Goal: Transaction & Acquisition: Obtain resource

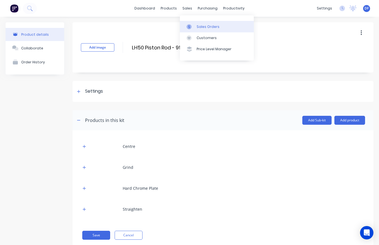
click at [208, 26] on div "Sales Orders" at bounding box center [207, 26] width 23 height 5
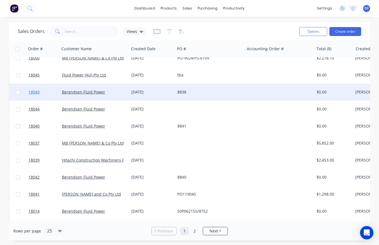
scroll to position [83, 0]
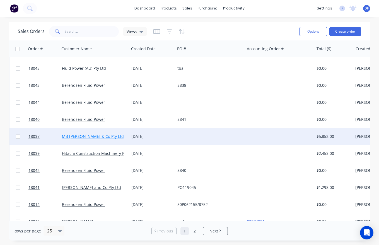
click at [90, 135] on link "MB [PERSON_NAME] & Co Pty Ltd" at bounding box center [93, 135] width 62 height 5
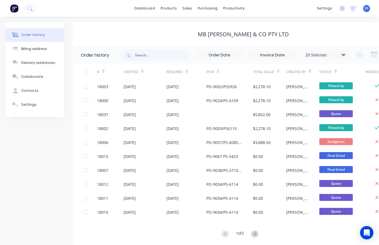
click at [103, 71] on icon at bounding box center [103, 72] width 3 height 2
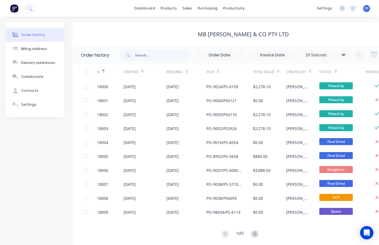
click at [104, 72] on icon at bounding box center [103, 71] width 3 height 4
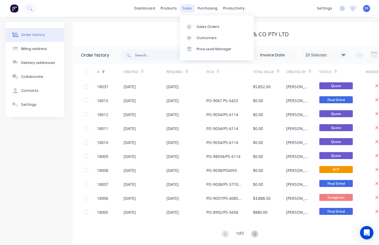
click at [185, 9] on div "sales" at bounding box center [186, 8] width 15 height 8
click at [201, 39] on div "Customers" at bounding box center [206, 37] width 20 height 5
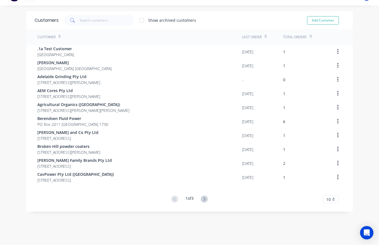
scroll to position [11, 0]
click at [207, 200] on icon at bounding box center [204, 198] width 7 height 7
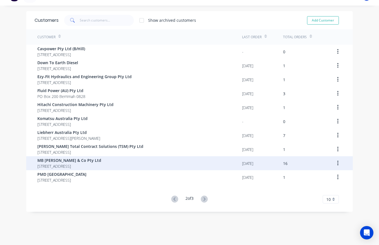
click at [76, 162] on span "MB [PERSON_NAME] & Co Pty Ltd" at bounding box center [69, 160] width 64 height 6
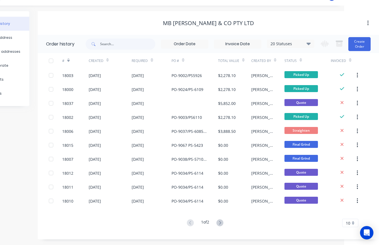
scroll to position [12, 35]
click at [126, 38] on input "text" at bounding box center [127, 43] width 55 height 11
type input "18"
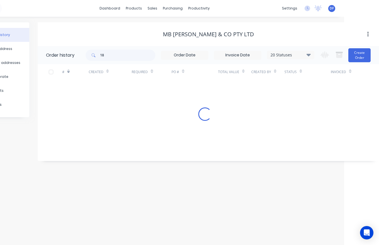
scroll to position [0, 35]
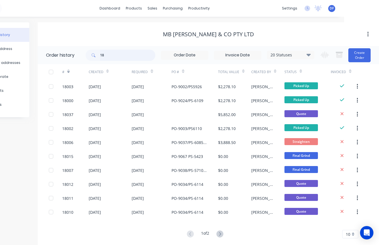
click at [118, 57] on input "18" at bounding box center [127, 55] width 55 height 11
type input "18037"
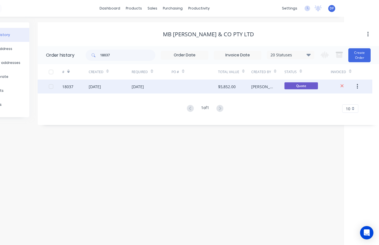
click at [144, 89] on div "[DATE]" at bounding box center [138, 87] width 12 height 6
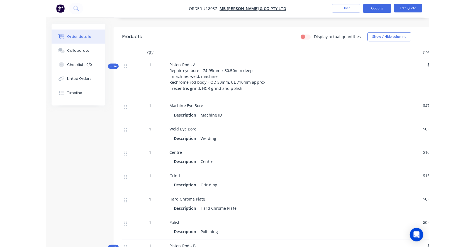
scroll to position [146, 0]
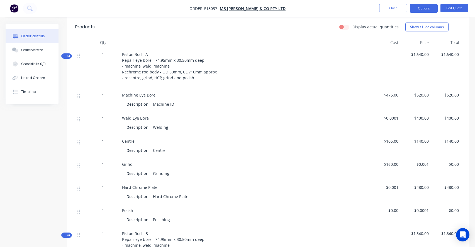
click at [378, 95] on span "$475.00" at bounding box center [386, 95] width 26 height 6
click at [378, 97] on span "$475.00" at bounding box center [386, 95] width 26 height 6
click at [378, 7] on button "Options" at bounding box center [424, 8] width 28 height 9
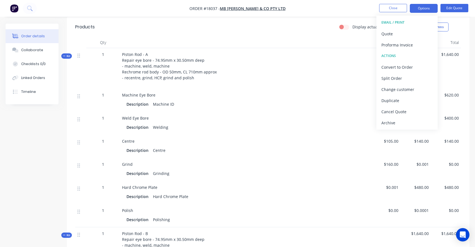
click at [342, 82] on div at bounding box center [245, 83] width 246 height 4
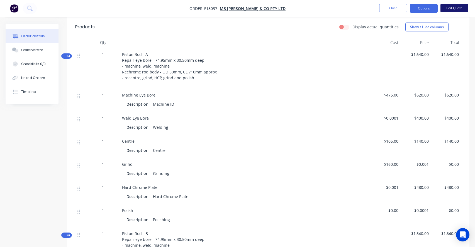
click at [378, 7] on button "Edit Quote" at bounding box center [455, 8] width 28 height 8
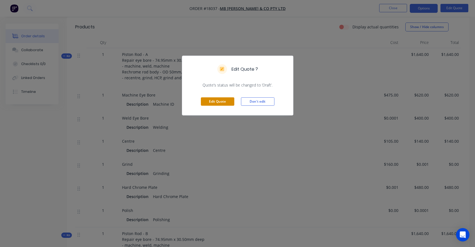
click at [221, 102] on button "Edit Quote" at bounding box center [217, 102] width 33 height 8
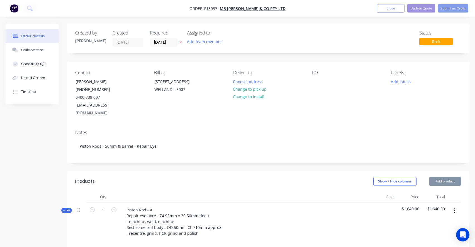
type input "$475.00"
type input "$620.00"
type input "$0.0001"
type input "$400.00"
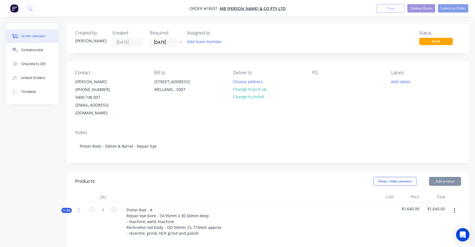
type input "$400.00"
type input "$105.00"
type input "$140.00"
type input "$160.00"
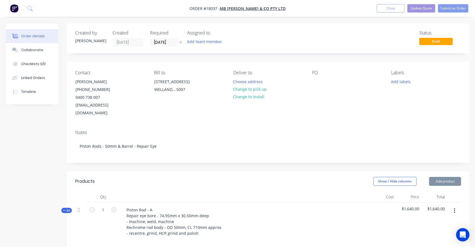
type input "$0.001"
type input "$480.00"
type input "$0.0001"
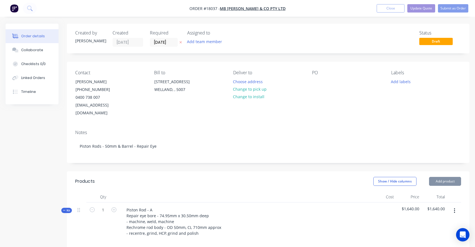
type input "$475.00"
type input "$620.00"
type input "$0.0001"
type input "$400.00"
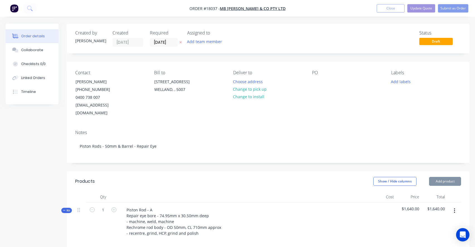
type input "$400.00"
type input "$105.00"
type input "$140.00"
type input "$160.00"
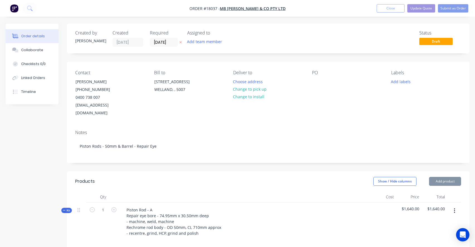
type input "$0.001"
type input "$480.00"
type input "$0.0001"
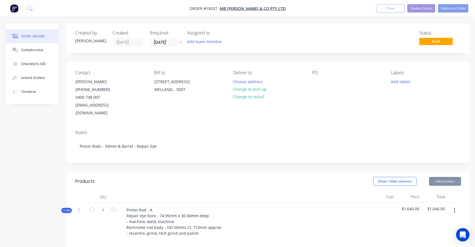
type input "$475.00"
type input "$620.00"
type input "$0.0001"
type input "$400.00"
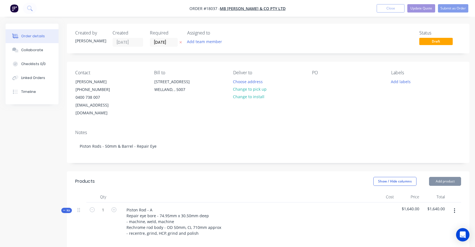
type input "$400.00"
type input "$475.00"
type input "$620.00"
type input "$0.0001"
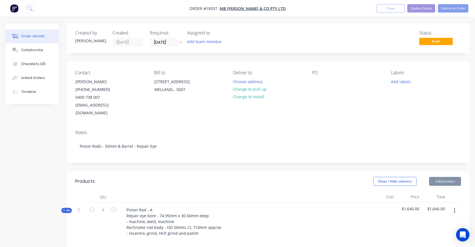
type input "$400.00"
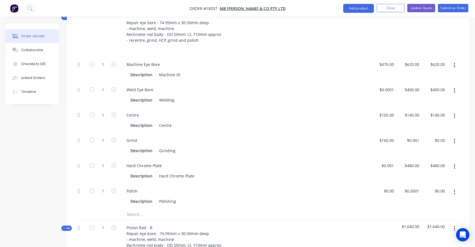
scroll to position [193, 0]
click at [378, 57] on div "475 $475.00" at bounding box center [384, 69] width 26 height 25
type input "$300.00"
type input "391.5789"
type input "$391.58"
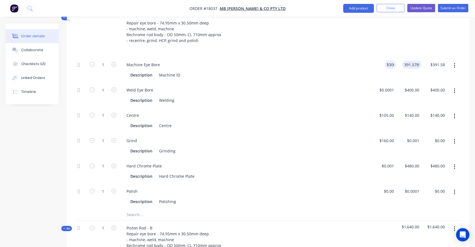
click at [378, 61] on input "391.5789" at bounding box center [412, 65] width 17 height 8
click at [378, 61] on input "391.5789" at bounding box center [412, 65] width 20 height 8
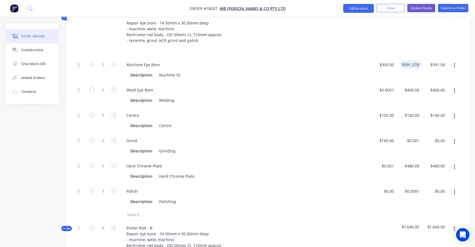
click at [378, 69] on div "$391.5789 391.5789" at bounding box center [409, 69] width 26 height 25
click at [378, 61] on input "391.5789" at bounding box center [411, 65] width 22 height 8
click at [378, 61] on input "391.5789" at bounding box center [412, 65] width 20 height 8
type input "$400.00"
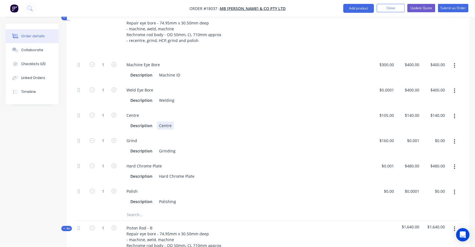
click at [344, 121] on div "Description Centre" at bounding box center [245, 125] width 246 height 9
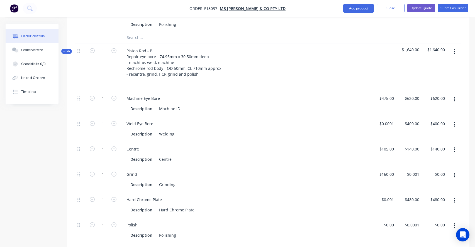
scroll to position [371, 0]
click at [378, 94] on input "475" at bounding box center [391, 98] width 9 height 8
type input "$300.00"
type input "391.5789"
type input "$391.58"
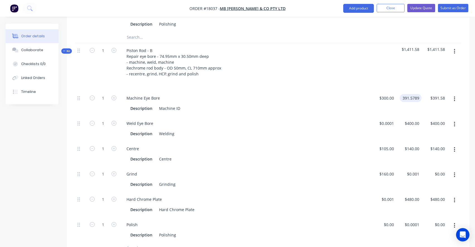
click at [378, 94] on input "391.5789" at bounding box center [412, 98] width 20 height 8
type input "$400.00"
click at [376, 120] on div "$0.0001 $0.0001" at bounding box center [384, 128] width 26 height 25
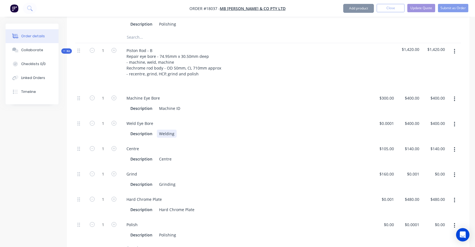
click at [352, 130] on div "Description Welding" at bounding box center [244, 134] width 232 height 8
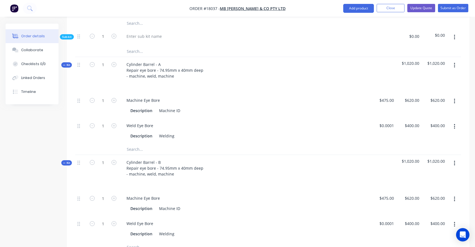
scroll to position [597, 0]
click at [378, 93] on div "475 $475.00" at bounding box center [384, 104] width 26 height 25
type input "$300.00"
type input "391.5789"
type input "$391.58"
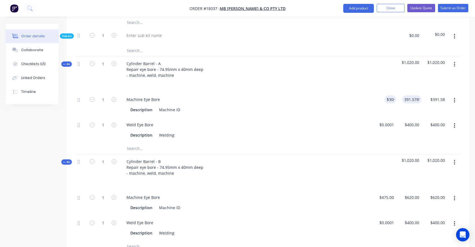
click at [378, 96] on input "391.5789" at bounding box center [412, 100] width 17 height 8
type input "$400.00"
click at [322, 130] on div "Description Welding" at bounding box center [245, 134] width 246 height 9
click at [371, 156] on div at bounding box center [384, 172] width 26 height 36
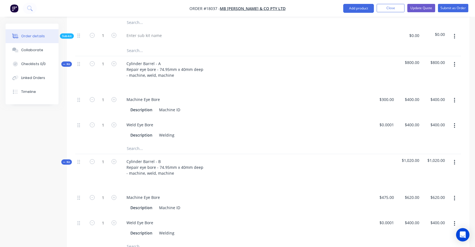
click at [356, 96] on div "Machine Eye Bore" at bounding box center [245, 100] width 246 height 8
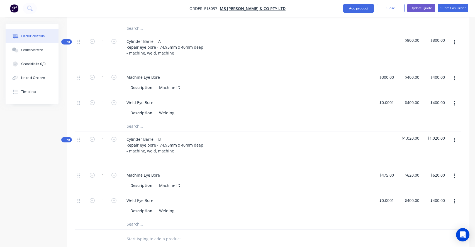
scroll to position [628, 0]
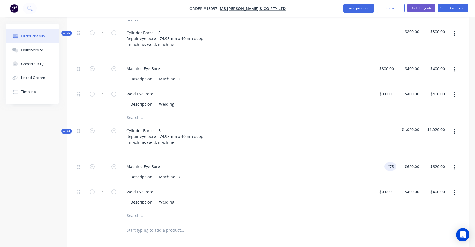
click at [378, 159] on div "475 475" at bounding box center [384, 171] width 26 height 25
type input "$300.00"
type input "391.5789"
type input "$391.58"
click at [378, 163] on input "391.5789" at bounding box center [412, 167] width 17 height 8
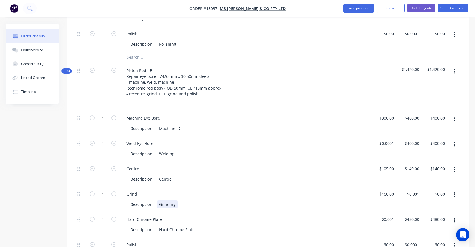
type input "$400.00"
click at [354, 201] on div "Grind Description Grinding" at bounding box center [245, 199] width 251 height 25
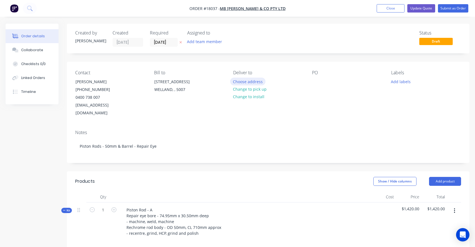
scroll to position [0, 0]
click at [378, 6] on button "Update Quote" at bounding box center [421, 8] width 28 height 8
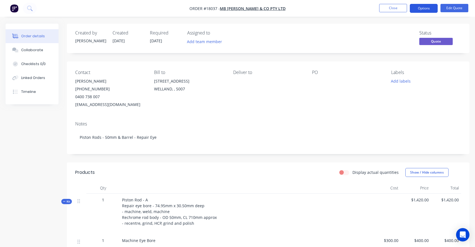
click at [378, 7] on button "Options" at bounding box center [424, 8] width 28 height 9
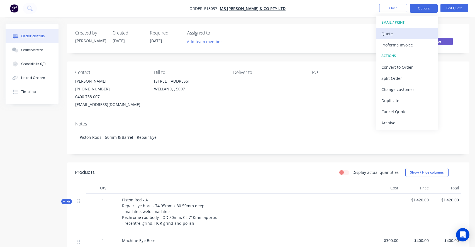
click at [378, 33] on div "Quote" at bounding box center [406, 34] width 51 height 8
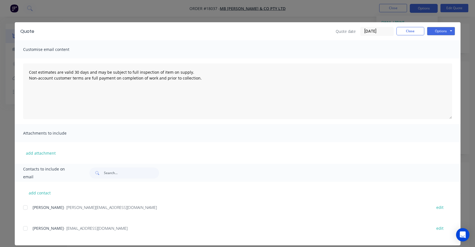
click at [25, 228] on div at bounding box center [25, 228] width 11 height 11
click at [378, 32] on button "Options" at bounding box center [441, 31] width 28 height 8
click at [378, 42] on button "Preview" at bounding box center [445, 41] width 36 height 9
click at [25, 230] on div at bounding box center [25, 228] width 11 height 11
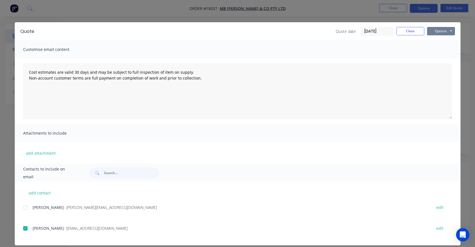
click at [378, 31] on button "Options" at bounding box center [441, 31] width 28 height 8
click at [378, 61] on button "Email" at bounding box center [445, 59] width 36 height 9
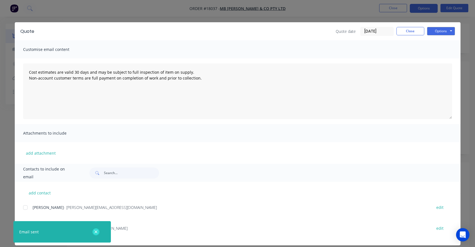
click at [96, 232] on icon "button" at bounding box center [95, 232] width 3 height 3
type textarea "Cost estimates are valid 30 days and may be subject to full inspection of item …"
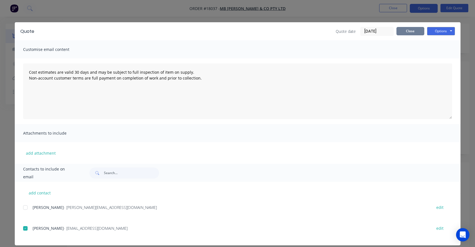
click at [378, 35] on button "Close" at bounding box center [411, 31] width 28 height 8
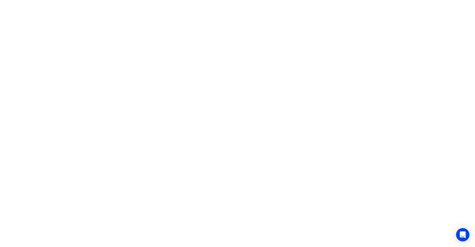
click at [236, 0] on html at bounding box center [237, 0] width 475 height 0
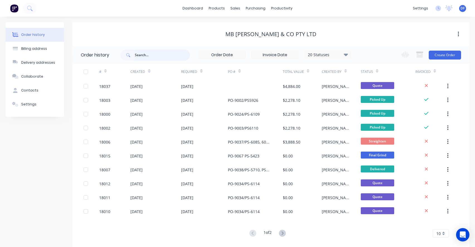
click at [144, 55] on input "text" at bounding box center [162, 55] width 55 height 11
type input "18001"
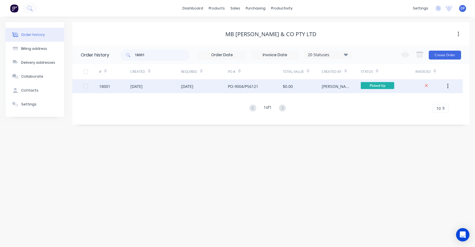
click at [221, 87] on div "[DATE]" at bounding box center [204, 86] width 47 height 14
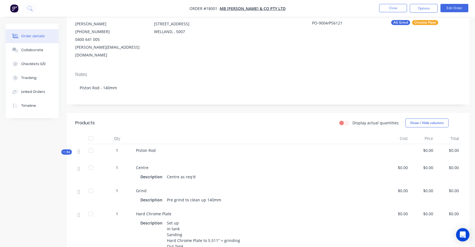
scroll to position [62, 0]
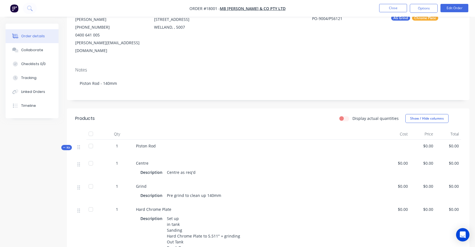
click at [157, 140] on div "Piston Rod" at bounding box center [259, 148] width 251 height 17
click at [156, 140] on div "Piston Rod" at bounding box center [259, 148] width 251 height 17
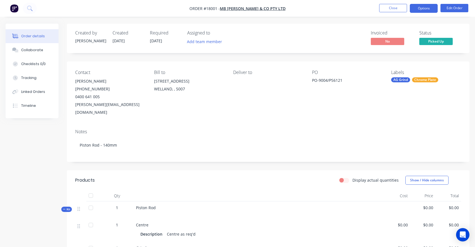
scroll to position [0, 0]
click at [424, 6] on button "Options" at bounding box center [424, 8] width 28 height 9
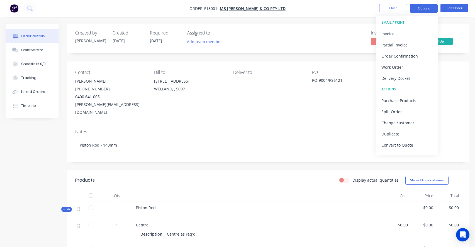
click at [424, 6] on button "Options" at bounding box center [424, 8] width 28 height 9
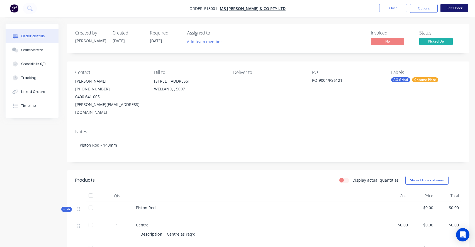
click at [463, 7] on button "Edit Order" at bounding box center [455, 8] width 28 height 8
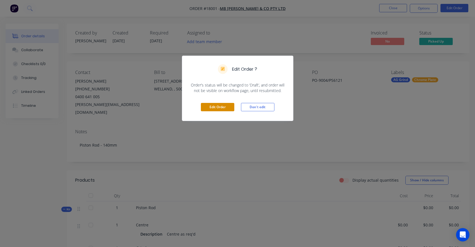
click at [218, 108] on button "Edit Order" at bounding box center [217, 107] width 33 height 8
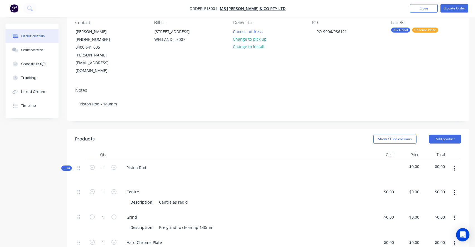
scroll to position [56, 0]
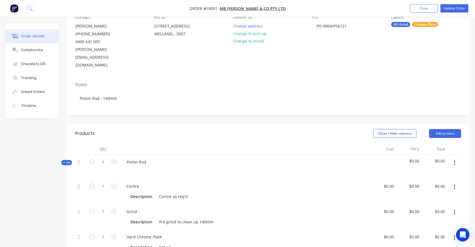
click at [154, 155] on div "Piston Rod" at bounding box center [245, 167] width 251 height 24
click at [148, 158] on div "Piston Rod" at bounding box center [136, 162] width 29 height 8
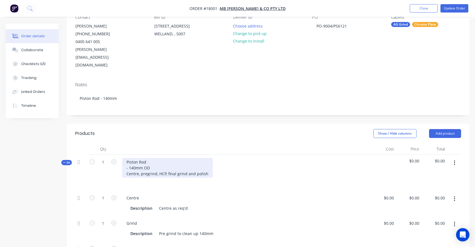
click at [154, 158] on div "Piston Rod - 140mm OD Centre, pregrind, HCP, final grind and polish" at bounding box center [167, 168] width 91 height 20
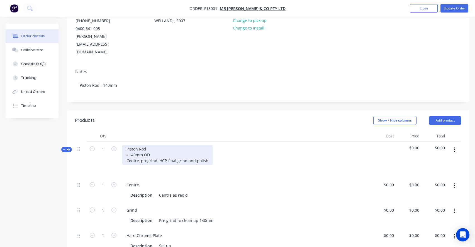
scroll to position [70, 0]
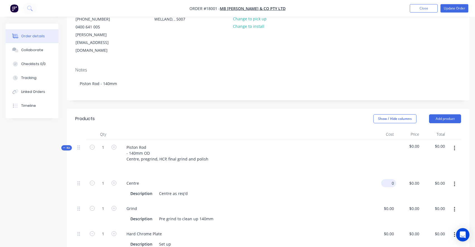
click at [387, 179] on div "0 $0.00" at bounding box center [388, 183] width 15 height 8
type input "$105.00"
type input "105"
type input "$105.00"
type input "1"
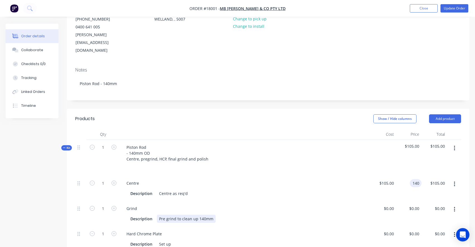
type input "$140.00"
click at [321, 215] on div "Description Pre grind to clean up 140mm" at bounding box center [244, 219] width 232 height 8
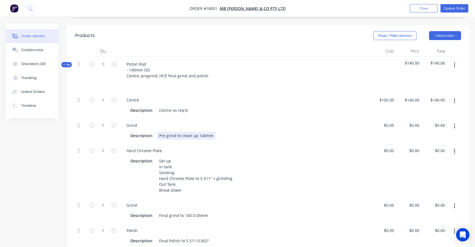
scroll to position [169, 0]
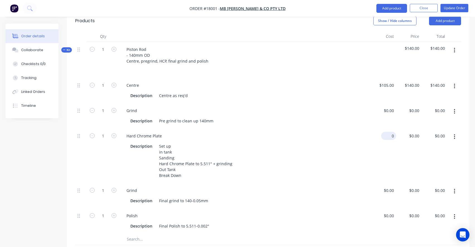
click at [388, 129] on div "0 $0.00" at bounding box center [384, 156] width 26 height 55
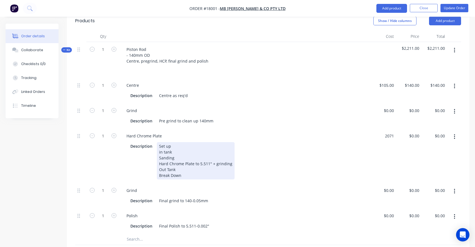
type input "$2,071.00"
click at [348, 142] on div "Description Set up in tank Sanding Hard Chrome Plate to 5.511" + grinding Out T…" at bounding box center [244, 160] width 232 height 37
click at [289, 160] on div "Description Set up in tank Sanding Hard Chrome Plate to 5.511" + grinding Out T…" at bounding box center [244, 160] width 232 height 37
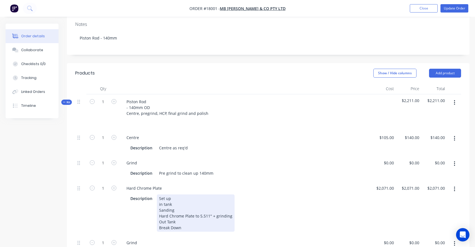
scroll to position [116, 0]
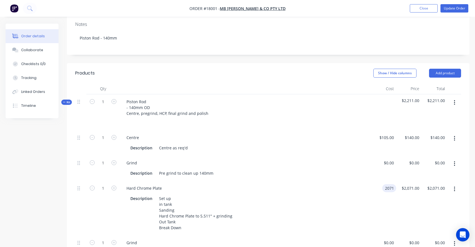
click at [387, 184] on input "2071" at bounding box center [391, 188] width 12 height 8
type input "$1,931.00"
click at [392, 193] on div "$1,931.00 $1,931.00" at bounding box center [384, 208] width 26 height 55
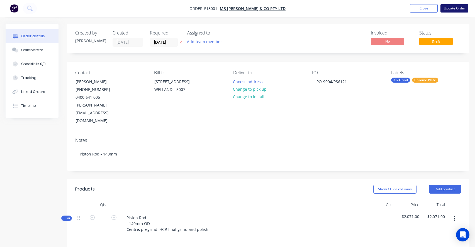
scroll to position [0, 0]
click at [452, 8] on button "Update Order" at bounding box center [455, 8] width 28 height 8
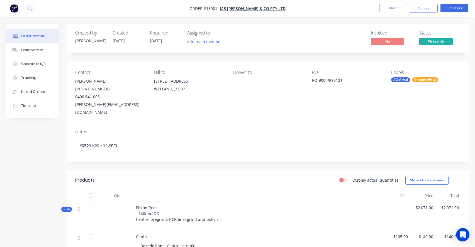
click at [425, 13] on nav "Order #18001 - MB [PERSON_NAME] & Co Pty Ltd Close Options Edit Order" at bounding box center [237, 8] width 475 height 17
click at [423, 9] on button "Options" at bounding box center [424, 8] width 28 height 9
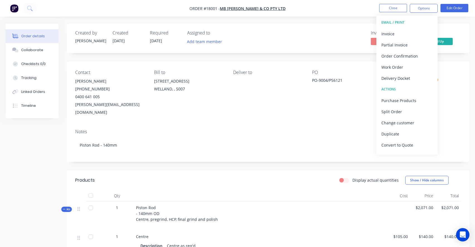
click at [347, 112] on div "Contact [PERSON_NAME] [PHONE_NUMBER] [PERSON_NAME][EMAIL_ADDRESS][DOMAIN_NAME] …" at bounding box center [268, 93] width 403 height 63
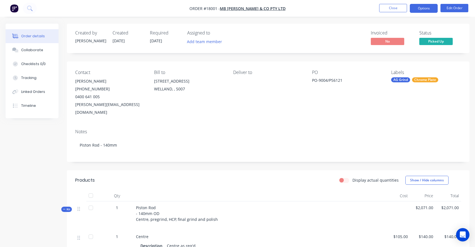
click at [425, 9] on button "Options" at bounding box center [424, 8] width 28 height 9
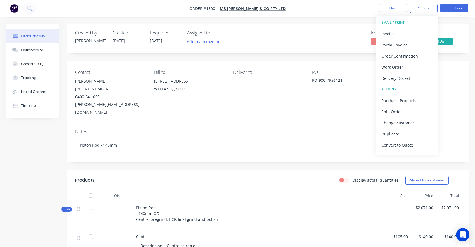
scroll to position [0, 0]
click at [311, 116] on div "Contact [PERSON_NAME] [PHONE_NUMBER] [PERSON_NAME][EMAIL_ADDRESS][DOMAIN_NAME] …" at bounding box center [268, 93] width 403 height 63
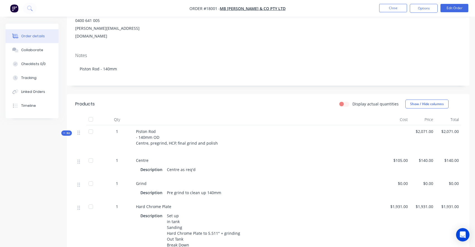
scroll to position [84, 0]
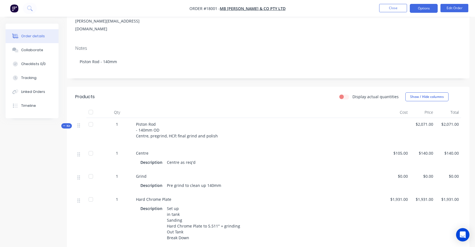
click at [421, 7] on button "Options" at bounding box center [424, 8] width 28 height 9
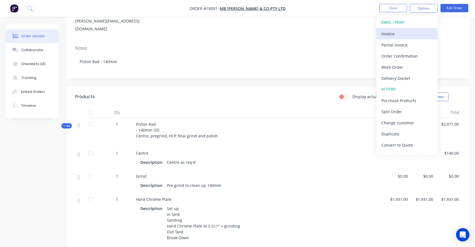
click at [390, 36] on div "Invoice" at bounding box center [406, 34] width 51 height 8
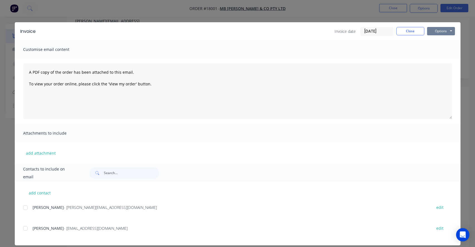
click at [444, 30] on button "Options" at bounding box center [441, 31] width 28 height 8
click at [443, 52] on button "Print" at bounding box center [445, 50] width 36 height 9
click at [411, 27] on button "Close" at bounding box center [411, 31] width 28 height 8
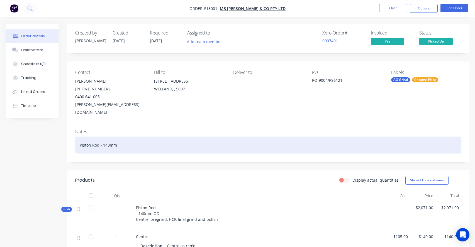
scroll to position [0, 0]
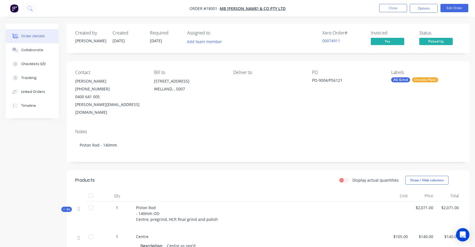
click at [220, 210] on div "Piston Rod - 140mm OD Centre, pregrind, HCP, final grind and polish" at bounding box center [259, 216] width 251 height 29
click at [213, 212] on span "Piston Rod - 140mm OD Centre, pregrind, HCP, final grind and polish" at bounding box center [177, 213] width 82 height 17
click at [429, 9] on button "Options" at bounding box center [424, 8] width 28 height 9
click at [458, 3] on nav "Order #18001 - MB [PERSON_NAME] & Co Pty Ltd Close Options Edit Order" at bounding box center [237, 8] width 475 height 17
click at [454, 8] on button "Edit Order" at bounding box center [455, 8] width 28 height 8
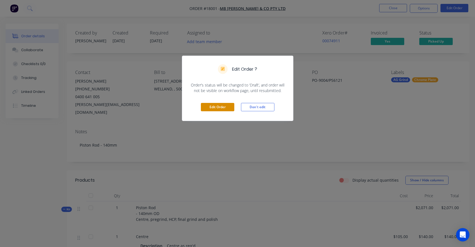
click at [213, 106] on button "Edit Order" at bounding box center [217, 107] width 33 height 8
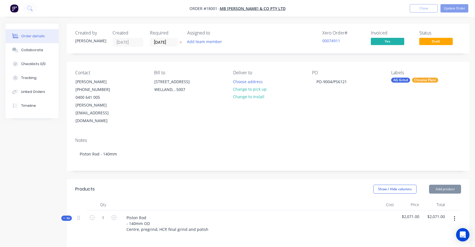
type input "$105.00"
type input "$140.00"
type input "$1,931.00"
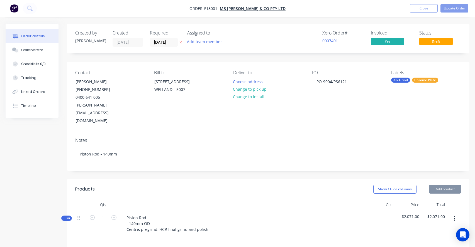
type input "$1,931.00"
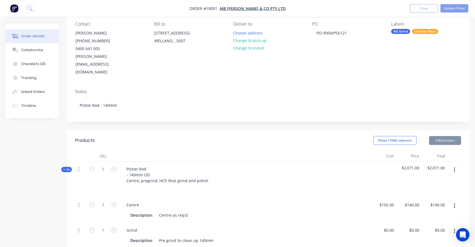
scroll to position [55, 0]
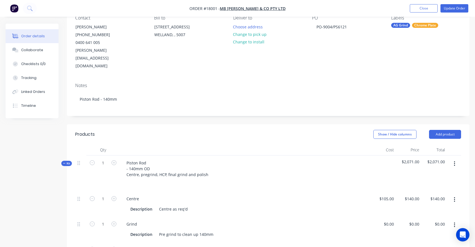
click at [190, 179] on div at bounding box center [245, 183] width 246 height 8
click at [210, 158] on div "Piston Rod - 140mm OD Centre, pregrind, HCP, final grind and polish" at bounding box center [245, 174] width 251 height 36
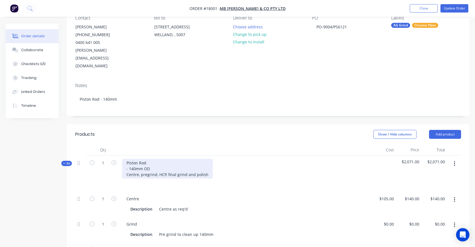
click at [206, 159] on div "Piston Rod - 140mm OD Centre, pregrind, HCP, final grind and polish" at bounding box center [167, 169] width 91 height 20
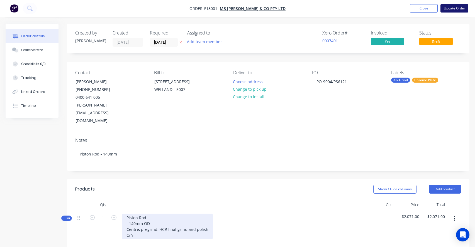
scroll to position [0, 0]
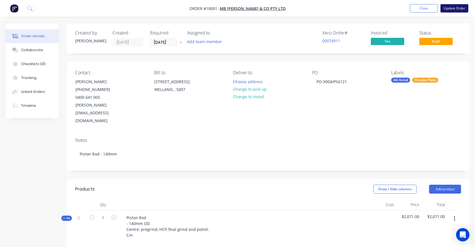
click at [462, 11] on button "Update Order" at bounding box center [455, 8] width 28 height 8
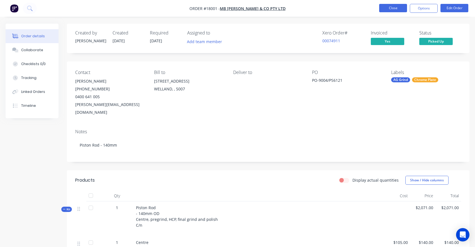
click at [395, 9] on button "Close" at bounding box center [393, 8] width 28 height 8
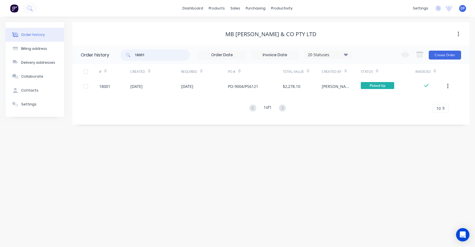
click at [151, 53] on input "18001" at bounding box center [162, 55] width 55 height 11
type input "18019"
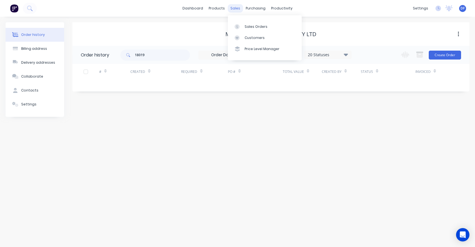
click at [234, 9] on div "sales" at bounding box center [235, 8] width 15 height 8
click at [247, 28] on div "Sales Orders" at bounding box center [256, 26] width 23 height 5
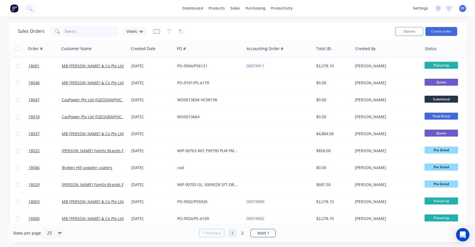
click at [74, 31] on input "text" at bounding box center [92, 31] width 54 height 11
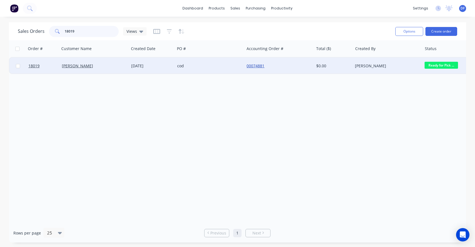
type input "18019"
click at [251, 65] on link "00074881" at bounding box center [256, 65] width 18 height 5
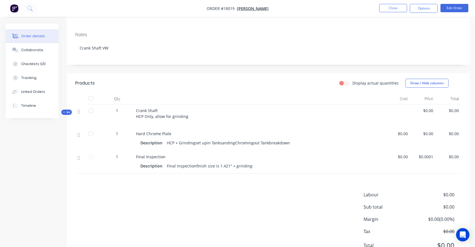
scroll to position [77, 0]
click at [402, 112] on div at bounding box center [398, 114] width 26 height 23
click at [454, 9] on button "Edit Order" at bounding box center [455, 8] width 28 height 8
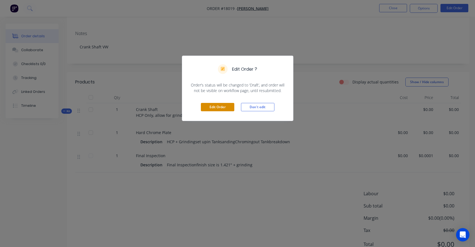
click at [220, 111] on button "Edit Order" at bounding box center [217, 107] width 33 height 8
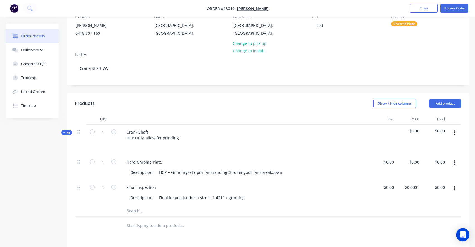
scroll to position [87, 0]
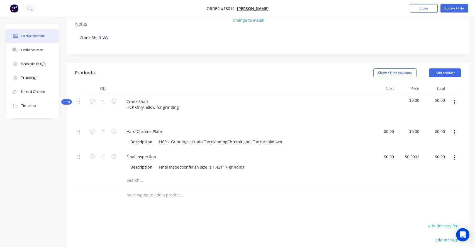
click at [391, 104] on div at bounding box center [384, 109] width 26 height 30
click at [389, 99] on div at bounding box center [384, 109] width 26 height 30
click at [409, 98] on span "$0.00" at bounding box center [408, 101] width 21 height 6
click at [412, 103] on span "$0.00" at bounding box center [408, 101] width 21 height 6
click at [379, 138] on div "$0.00 $0.00" at bounding box center [384, 136] width 26 height 25
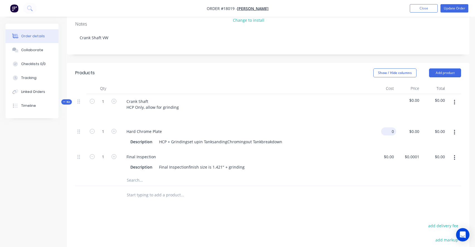
click at [390, 131] on input "0" at bounding box center [389, 132] width 13 height 8
type input "$420.00"
click at [260, 211] on div "Products Show / Hide columns Add product Qty Cost Price Total Kit 1 Crank Shaft…" at bounding box center [268, 200] width 403 height 275
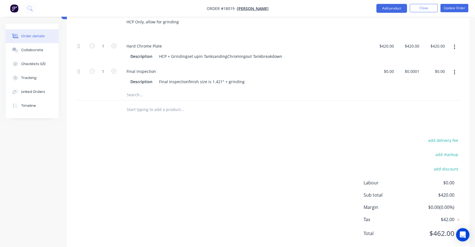
scroll to position [175, 0]
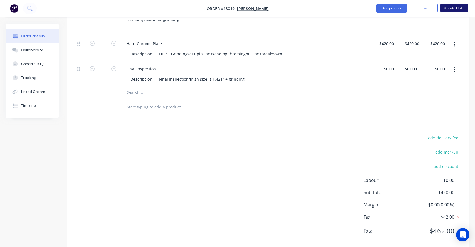
click at [455, 7] on button "Update Order" at bounding box center [455, 8] width 28 height 8
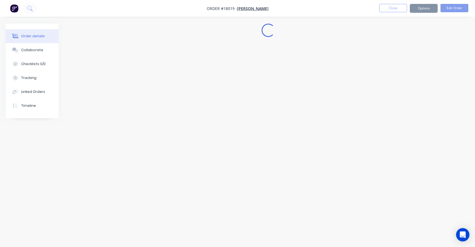
scroll to position [0, 0]
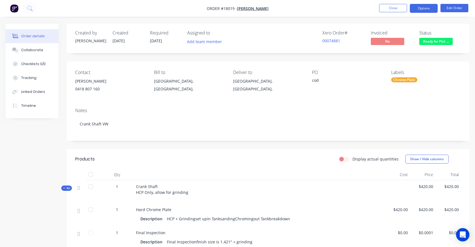
click at [417, 9] on button "Options" at bounding box center [424, 8] width 28 height 9
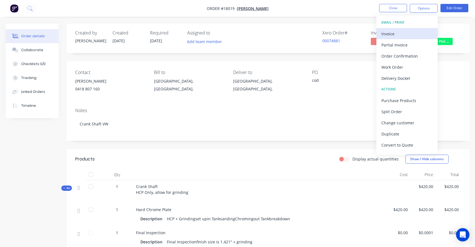
click at [393, 35] on div "Invoice" at bounding box center [406, 34] width 51 height 8
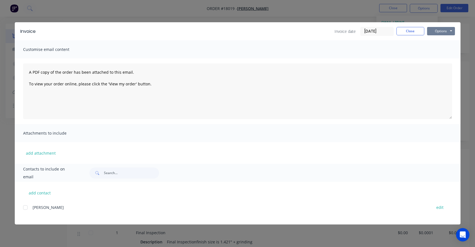
click at [443, 31] on button "Options" at bounding box center [441, 31] width 28 height 8
click at [442, 50] on button "Print" at bounding box center [445, 50] width 36 height 9
click at [139, 15] on div "Invoice Invoice date [DATE] Close Options Preview Print Email Customise email c…" at bounding box center [237, 123] width 475 height 247
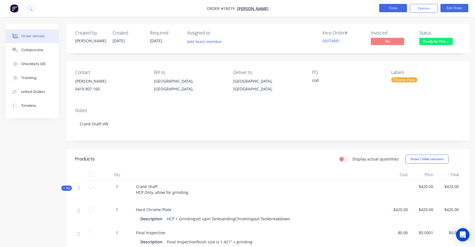
click at [398, 8] on button "Close" at bounding box center [393, 8] width 28 height 8
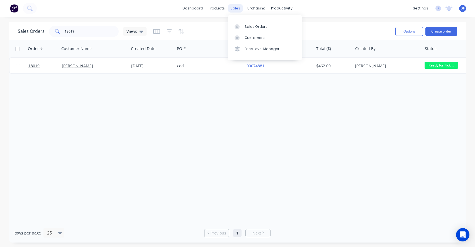
click at [237, 8] on div "sales" at bounding box center [235, 8] width 15 height 8
click at [247, 26] on div "Sales Orders" at bounding box center [256, 26] width 23 height 5
click at [269, 28] on link "Sales Orders" at bounding box center [265, 26] width 74 height 11
click at [440, 27] on button "Create order" at bounding box center [441, 31] width 32 height 9
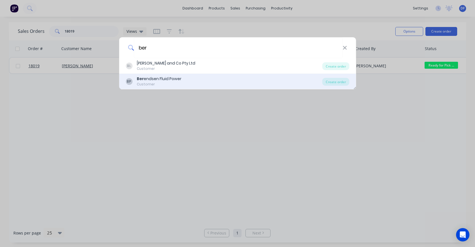
type input "ber"
click at [155, 82] on div "Ber endsen Fluid Power" at bounding box center [159, 79] width 45 height 6
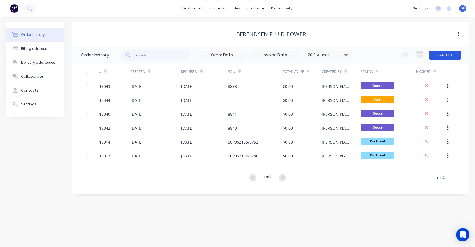
click at [452, 55] on button "Create Order" at bounding box center [445, 55] width 32 height 9
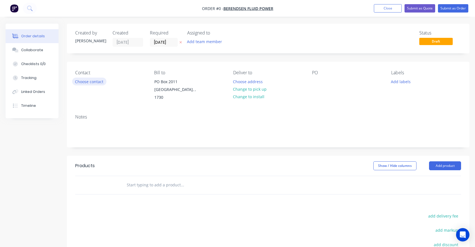
click at [86, 82] on button "Choose contact" at bounding box center [89, 82] width 34 height 8
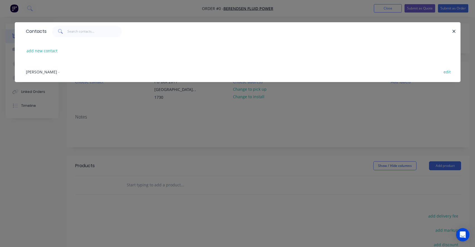
click at [42, 71] on span "[PERSON_NAME]" at bounding box center [41, 71] width 31 height 5
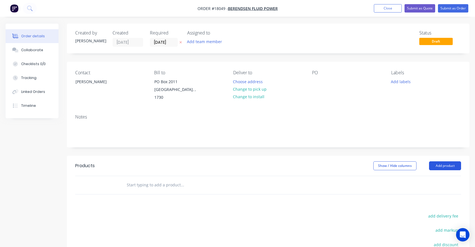
click at [446, 162] on button "Add product" at bounding box center [445, 166] width 32 height 9
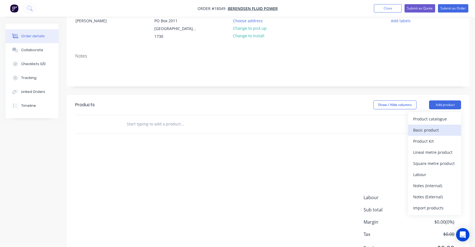
scroll to position [64, 0]
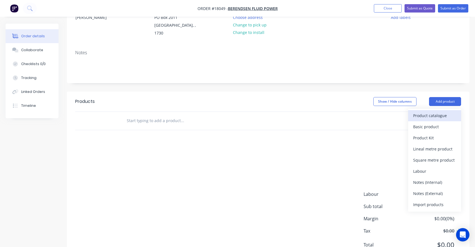
click at [426, 112] on div "Product catalogue" at bounding box center [434, 116] width 43 height 8
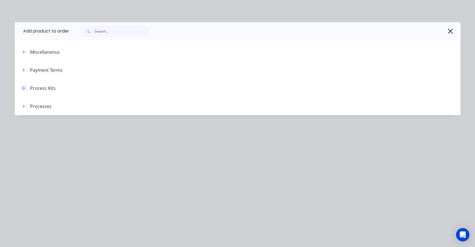
click at [25, 87] on icon "button" at bounding box center [23, 88] width 3 height 4
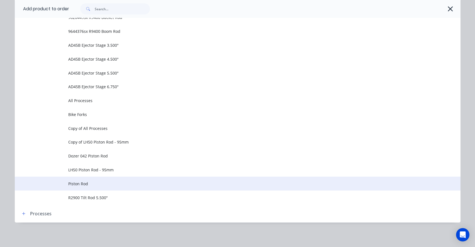
scroll to position [336, 0]
click at [84, 185] on span "Piston Rod" at bounding box center [225, 184] width 314 height 6
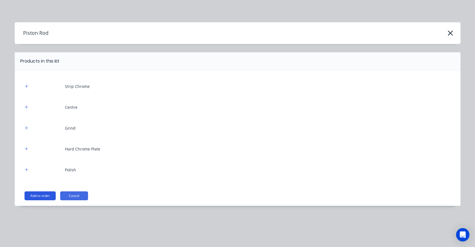
click at [45, 195] on button "Add to order" at bounding box center [40, 196] width 31 height 9
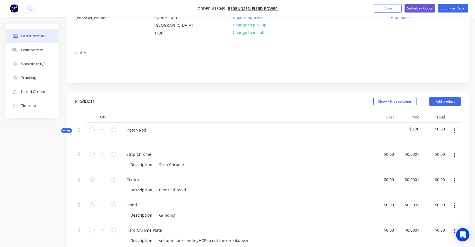
click at [453, 126] on button "button" at bounding box center [454, 131] width 13 height 10
click at [395, 125] on div at bounding box center [384, 135] width 26 height 24
click at [450, 97] on button "Add product" at bounding box center [445, 101] width 32 height 9
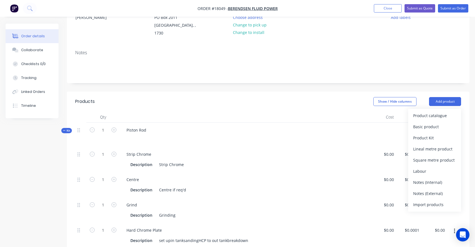
click at [329, 140] on div "Piston Rod" at bounding box center [245, 135] width 251 height 24
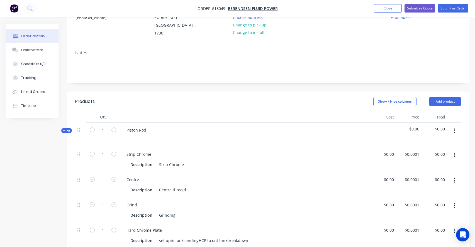
click at [285, 147] on div "Strip Chrome Description Strip Chrome" at bounding box center [245, 159] width 251 height 25
click at [199, 161] on div "Description Strip Chrome" at bounding box center [244, 165] width 232 height 8
click at [455, 152] on button "button" at bounding box center [454, 155] width 13 height 10
click at [437, 166] on div "Duplicate" at bounding box center [434, 170] width 43 height 8
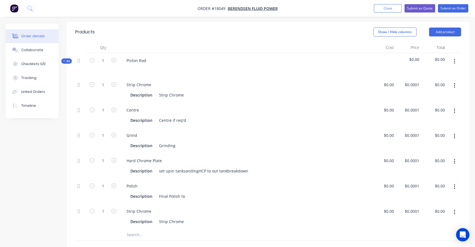
scroll to position [184, 0]
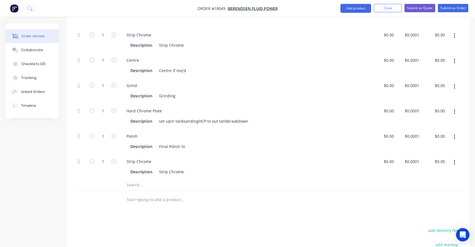
drag, startPoint x: 76, startPoint y: 156, endPoint x: 71, endPoint y: 160, distance: 6.9
click at [71, 160] on div "Qty Cost Price Total Kit 1 Piston Rod $0.00 $0.00 1 Strip Chrome Description St…" at bounding box center [268, 100] width 403 height 217
click at [85, 180] on div at bounding box center [80, 185] width 11 height 11
click at [79, 154] on div at bounding box center [80, 166] width 11 height 25
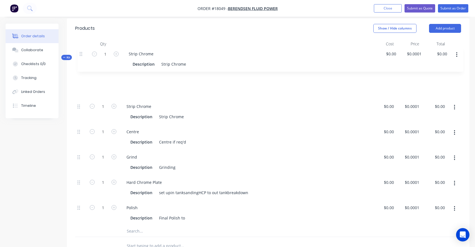
scroll to position [136, 0]
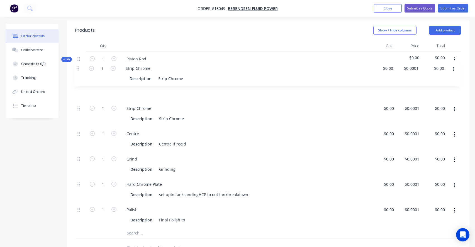
drag, startPoint x: 78, startPoint y: 155, endPoint x: 77, endPoint y: 67, distance: 88.1
click at [77, 67] on div "Kit 1 Piston Rod $0.00 $0.00 1 Strip Chrome Description Strip Chrome $0.00 $0.0…" at bounding box center [268, 146] width 386 height 188
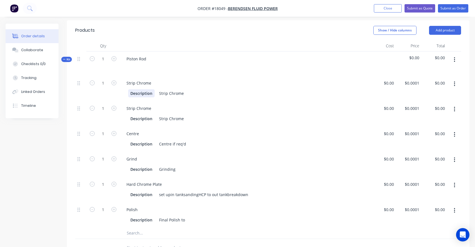
click at [137, 82] on div "Strip Chrome Description Strip Chrome" at bounding box center [245, 88] width 251 height 25
click at [131, 79] on div "Strip Chrome" at bounding box center [139, 83] width 34 height 8
drag, startPoint x: 159, startPoint y: 87, endPoint x: 215, endPoint y: 86, distance: 55.5
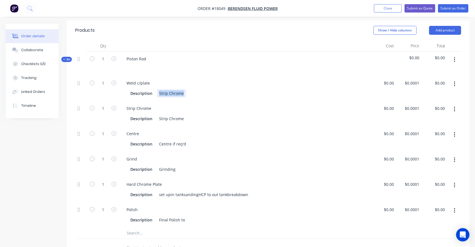
click at [215, 89] on div "Description Strip Chrome" at bounding box center [244, 93] width 232 height 8
click at [135, 79] on div "Weld c/plate" at bounding box center [138, 83] width 32 height 8
copy div "Weld c/plate"
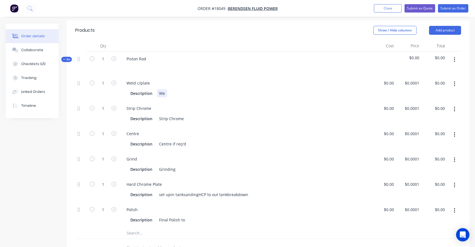
click at [161, 89] on div "We" at bounding box center [162, 93] width 10 height 8
click at [254, 139] on div "Description Centre if req'd" at bounding box center [245, 143] width 246 height 9
type input "0.0001"
click at [410, 79] on input "0.0001" at bounding box center [414, 83] width 15 height 8
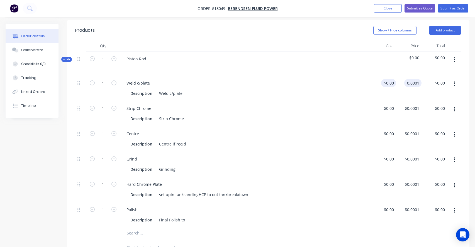
type input "$0.0001"
click at [387, 79] on div "$0.00" at bounding box center [388, 83] width 15 height 8
type input "$150.00"
type input "150"
type input "$150.00"
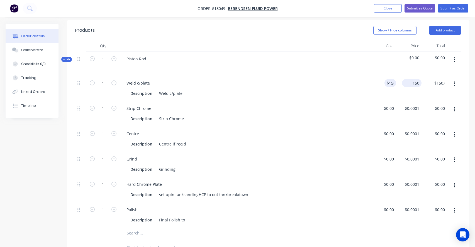
click at [409, 78] on div "150 $0.0001" at bounding box center [409, 88] width 26 height 25
type input "150"
type input "$150.00"
click at [385, 79] on div "150 $150.00" at bounding box center [387, 83] width 20 height 8
click at [385, 79] on div "150 150" at bounding box center [391, 83] width 12 height 8
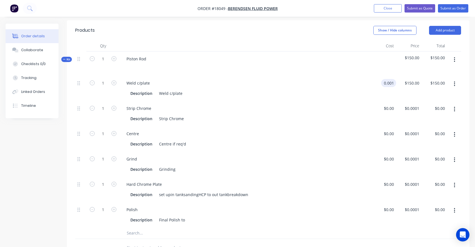
type input "$0.001"
type input "$0.00"
click at [363, 101] on div "Strip Chrome Description Strip Chrome" at bounding box center [245, 113] width 251 height 25
click at [413, 79] on input "0.001" at bounding box center [414, 83] width 15 height 8
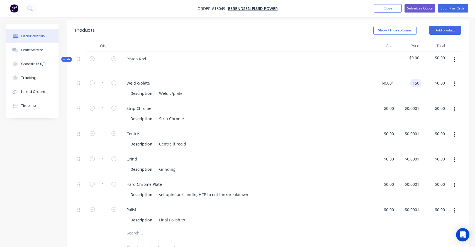
type input "$150.00"
click at [384, 93] on div "$0.001 $0.001" at bounding box center [384, 88] width 26 height 25
click at [454, 107] on icon "button" at bounding box center [454, 109] width 1 height 5
click at [427, 142] on div "Delete" at bounding box center [434, 146] width 43 height 8
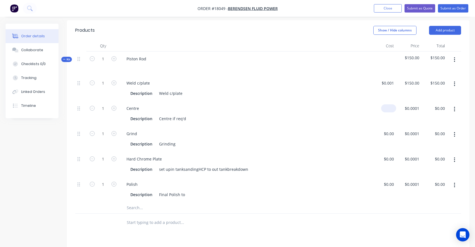
click at [386, 105] on div "$0.00" at bounding box center [384, 113] width 26 height 25
type input "$90.00"
type input "90"
type input "$90.00"
click at [410, 101] on div "90 $0.0001" at bounding box center [409, 113] width 26 height 25
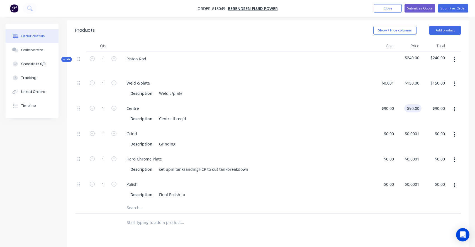
click at [410, 101] on div "$90.00 $90.00" at bounding box center [409, 113] width 26 height 25
click at [410, 101] on div "90 $90.00" at bounding box center [409, 113] width 26 height 25
type input "$120.00"
click at [373, 127] on div "$0.00 $0.00" at bounding box center [384, 139] width 26 height 25
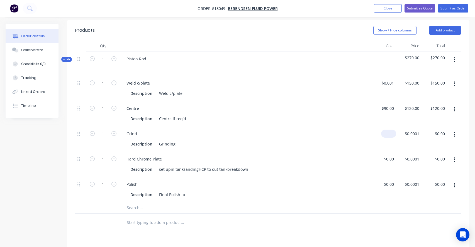
click at [390, 130] on input at bounding box center [389, 134] width 13 height 8
type input "$320.00"
click at [370, 138] on div "Grind Description Grinding" at bounding box center [245, 139] width 251 height 25
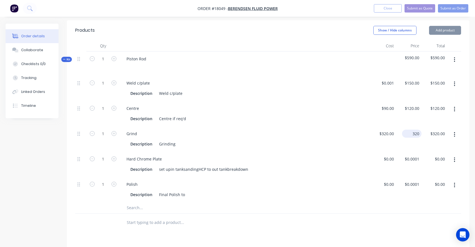
click at [415, 130] on input "320" at bounding box center [412, 134] width 17 height 8
type input "$0.001"
type input "$0.00"
click at [367, 155] on div "Hard Chrome Plate" at bounding box center [245, 159] width 246 height 8
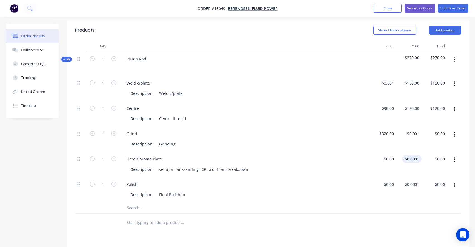
type input "0.0001"
click at [408, 155] on input "0.0001" at bounding box center [414, 159] width 15 height 8
type input "$0.0001"
click at [384, 154] on div at bounding box center [384, 164] width 26 height 25
type input "$0.001"
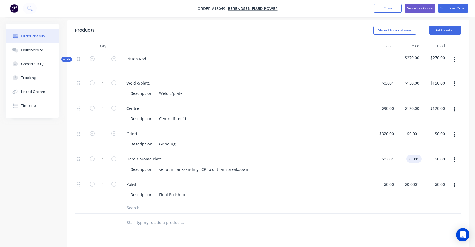
click at [414, 155] on input "0.001" at bounding box center [415, 159] width 13 height 8
type input "$1,310.00"
click at [347, 182] on div "Polish Description Final Polish to" at bounding box center [245, 189] width 251 height 25
click at [389, 155] on input "0.001" at bounding box center [389, 159] width 13 height 8
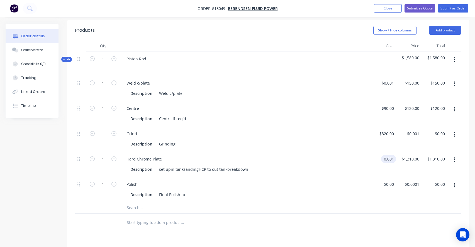
click at [389, 155] on input "0.001" at bounding box center [389, 159] width 13 height 8
type input "$0.00"
click at [360, 177] on div "Polish Description Final Polish to" at bounding box center [245, 189] width 251 height 25
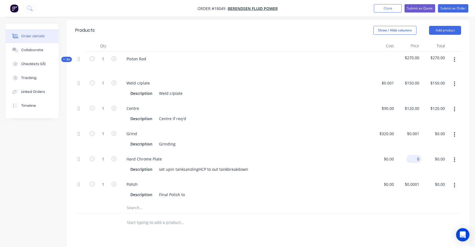
click at [413, 155] on div "0 $0.00" at bounding box center [414, 159] width 15 height 8
click at [413, 155] on div "0 0" at bounding box center [417, 159] width 9 height 8
type input "$1,040.00"
click at [375, 179] on div "$0.00 $0.00" at bounding box center [384, 189] width 26 height 25
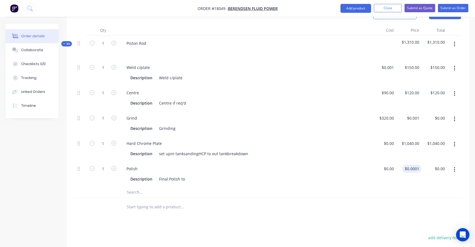
scroll to position [128, 0]
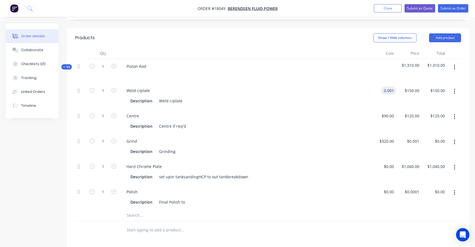
click at [390, 87] on input "0.001" at bounding box center [389, 91] width 13 height 8
type input "$0.00"
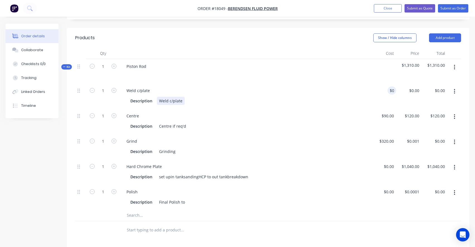
click at [368, 95] on div "Weld c/plate Description Weld c/plate" at bounding box center [245, 95] width 251 height 25
click at [412, 85] on div "0 $0.00" at bounding box center [409, 95] width 26 height 25
click at [412, 85] on div "$0.00 $0.00" at bounding box center [409, 95] width 26 height 25
click at [412, 85] on div "0 $0.00" at bounding box center [409, 95] width 26 height 25
click at [412, 85] on div "$0.00 $0.00" at bounding box center [409, 95] width 26 height 25
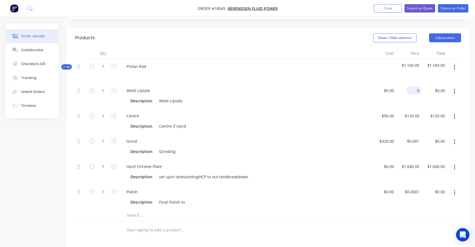
click at [412, 85] on div "0 $0.00" at bounding box center [409, 95] width 26 height 25
click at [407, 93] on div "$0.00 $0.00" at bounding box center [409, 95] width 26 height 25
click at [418, 87] on input "0" at bounding box center [415, 91] width 13 height 8
type input "$150.00"
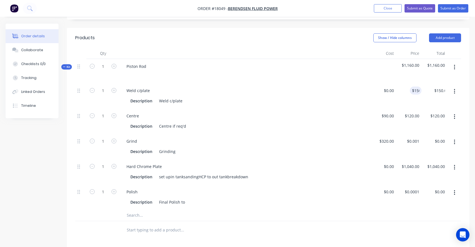
click at [367, 109] on div "Centre Description Centre if req'd" at bounding box center [245, 121] width 251 height 25
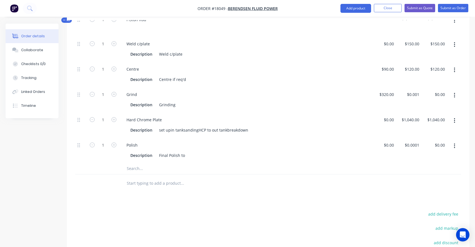
scroll to position [180, 0]
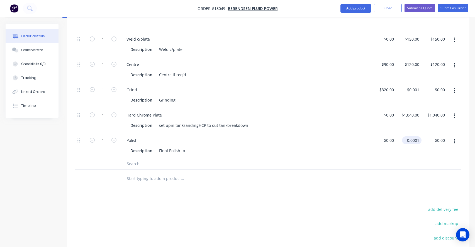
click at [412, 137] on input "0.0001" at bounding box center [412, 141] width 17 height 8
click at [412, 137] on input "0.0001" at bounding box center [414, 141] width 15 height 8
type input "$0.00"
click at [298, 173] on div at bounding box center [220, 178] width 196 height 11
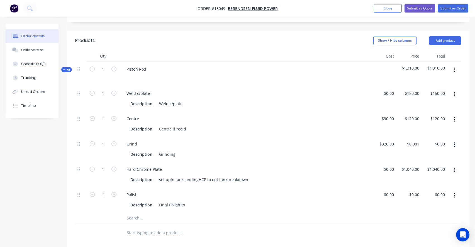
scroll to position [121, 0]
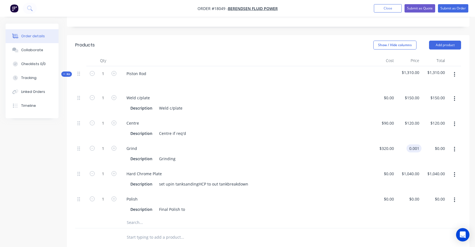
click at [415, 145] on input "0.001" at bounding box center [415, 149] width 13 height 8
type input "$0.00"
click at [357, 155] on div "Description Grinding" at bounding box center [244, 159] width 232 height 8
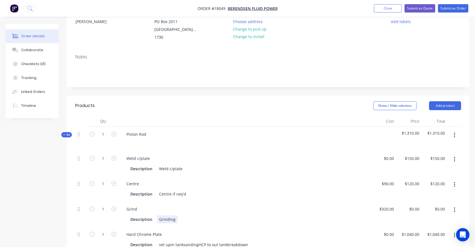
scroll to position [74, 0]
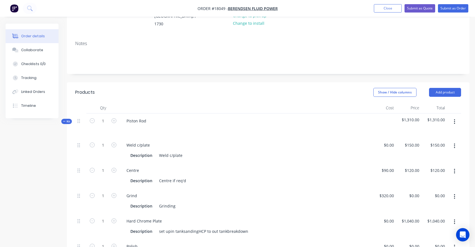
click at [157, 116] on div "Piston Rod" at bounding box center [245, 126] width 251 height 24
click at [149, 117] on div "Piston Rod" at bounding box center [136, 121] width 29 height 8
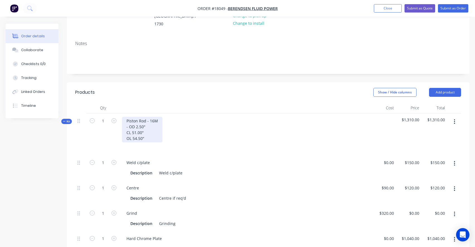
click at [128, 121] on div "Piston Rod - 16M - OD 2.50" CL 51.00" OL 54.50"" at bounding box center [142, 130] width 40 height 26
click at [156, 134] on div "Piston Rod - 16M OD 2.50" CL 51.00" OL 54.50"" at bounding box center [142, 130] width 40 height 26
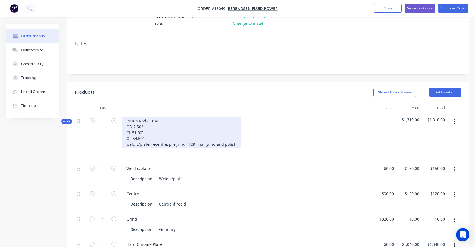
click at [174, 139] on div "Piston Rod - 16M OD 2.50" CL 51.00" OL 54.50" weld c/plate, recentre, pregrind,…" at bounding box center [181, 132] width 119 height 31
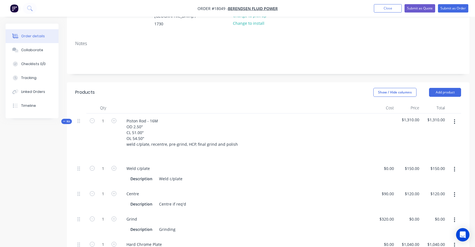
click at [193, 165] on div "Weld c/plate" at bounding box center [245, 169] width 246 height 8
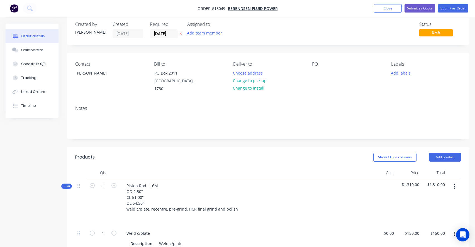
scroll to position [11, 0]
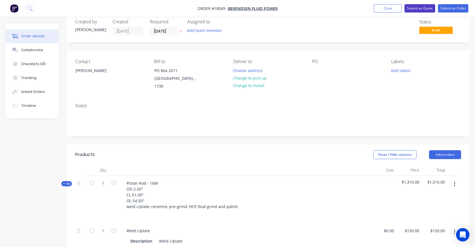
click at [421, 9] on button "Submit as Quote" at bounding box center [420, 8] width 31 height 8
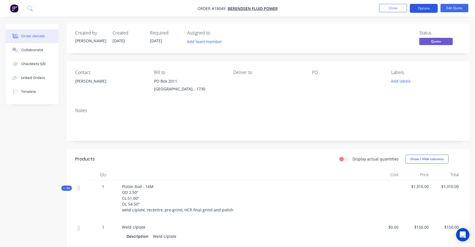
click at [419, 10] on button "Options" at bounding box center [424, 8] width 28 height 9
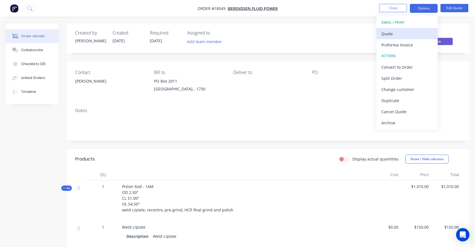
click at [400, 32] on div "Quote" at bounding box center [406, 34] width 51 height 8
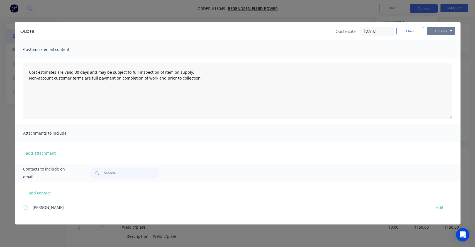
click at [446, 28] on button "Options" at bounding box center [441, 31] width 28 height 8
click at [441, 43] on button "Preview" at bounding box center [445, 41] width 36 height 9
click at [26, 208] on div at bounding box center [25, 207] width 11 height 11
click at [442, 31] on button "Options" at bounding box center [441, 31] width 28 height 8
click at [438, 51] on button "Print" at bounding box center [445, 50] width 36 height 9
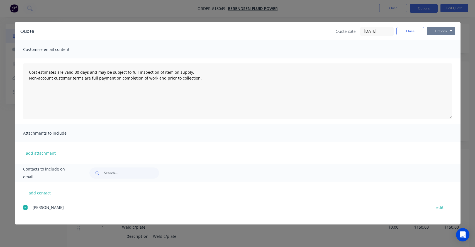
click at [440, 31] on button "Options" at bounding box center [441, 31] width 28 height 8
click at [434, 59] on button "Email" at bounding box center [445, 59] width 36 height 9
click at [437, 31] on button "Options" at bounding box center [441, 31] width 28 height 8
click at [401, 63] on div "Cost estimates are valid 30 days and may be subject to full inspection of item …" at bounding box center [238, 92] width 446 height 66
click at [413, 31] on button "Close" at bounding box center [411, 31] width 28 height 8
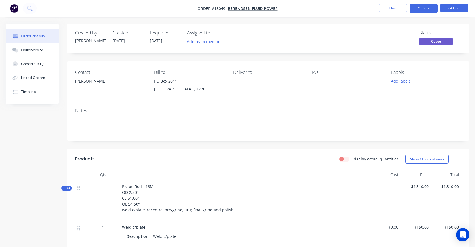
click at [313, 73] on div "PO" at bounding box center [347, 72] width 70 height 5
click at [110, 113] on div "Notes" at bounding box center [268, 110] width 386 height 5
click at [93, 113] on div "Notes" at bounding box center [268, 110] width 386 height 5
click at [320, 72] on div "PO" at bounding box center [347, 72] width 70 height 5
click at [315, 72] on div "PO" at bounding box center [347, 72] width 70 height 5
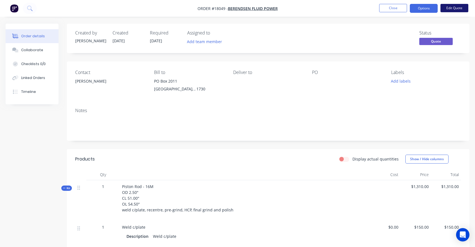
click at [454, 5] on button "Edit Quote" at bounding box center [455, 8] width 28 height 8
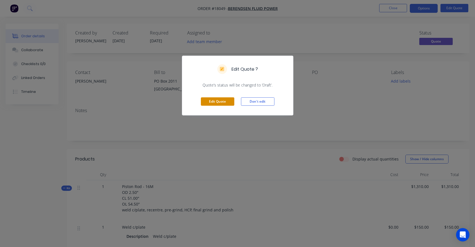
click at [210, 102] on button "Edit Quote" at bounding box center [217, 102] width 33 height 8
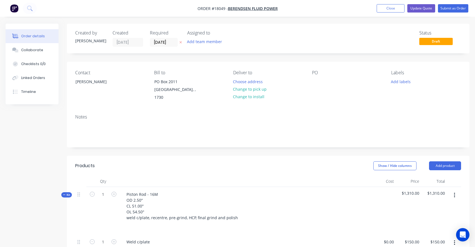
click at [317, 76] on div "PO" at bounding box center [347, 85] width 70 height 31
click at [317, 71] on div "PO" at bounding box center [347, 72] width 70 height 5
click at [311, 71] on div "Contact [PERSON_NAME] [PERSON_NAME] to PO Box 2011 [GEOGRAPHIC_DATA], , 1730 De…" at bounding box center [268, 86] width 403 height 48
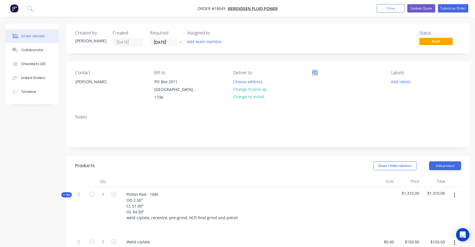
click at [311, 71] on div "Contact [PERSON_NAME] [PERSON_NAME] to PO Box 2011 [GEOGRAPHIC_DATA], , 1730 De…" at bounding box center [268, 86] width 403 height 48
click at [314, 74] on div "PO" at bounding box center [347, 72] width 70 height 5
click at [321, 79] on div at bounding box center [316, 82] width 9 height 8
drag, startPoint x: 334, startPoint y: 81, endPoint x: 308, endPoint y: 81, distance: 25.6
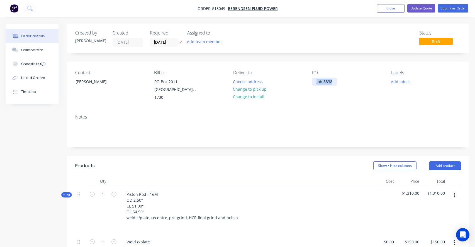
click at [308, 81] on div "Contact [PERSON_NAME] [PERSON_NAME] to PO Box 2011 [GEOGRAPHIC_DATA], , 1730 De…" at bounding box center [268, 86] width 403 height 48
copy div "Job 8838"
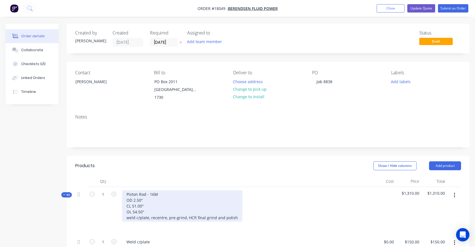
click at [171, 191] on div "Piston Rod - 16M OD 2.50" CL 51.00" OL 54.50" weld c/plate, recentre, pre-grind…" at bounding box center [182, 206] width 120 height 31
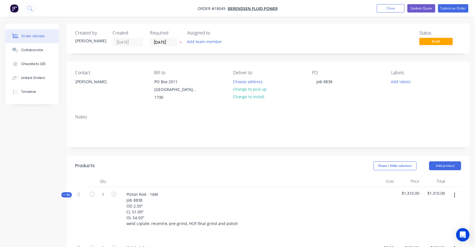
click at [248, 204] on div "Piston Rod - 16M Job 8838 OD 2.50" CL 51.00" OL 54.50" weld c/plate, recentre, …" at bounding box center [245, 214] width 251 height 54
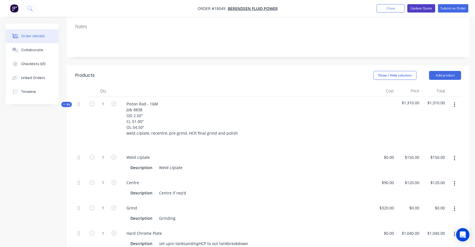
scroll to position [84, 0]
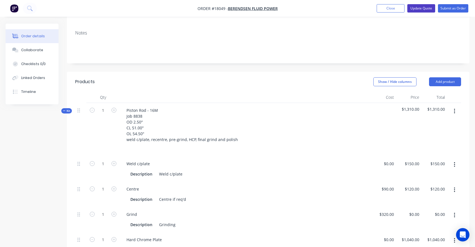
click at [422, 9] on button "Update Quote" at bounding box center [421, 8] width 28 height 8
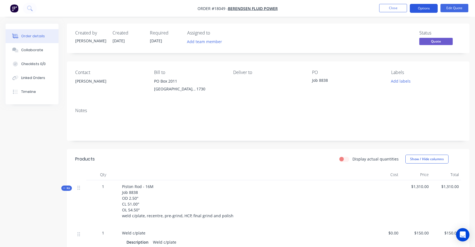
click at [431, 8] on button "Options" at bounding box center [424, 8] width 28 height 9
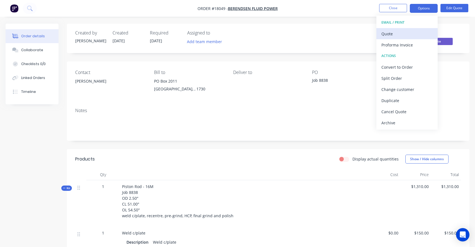
click at [402, 36] on div "Quote" at bounding box center [406, 34] width 51 height 8
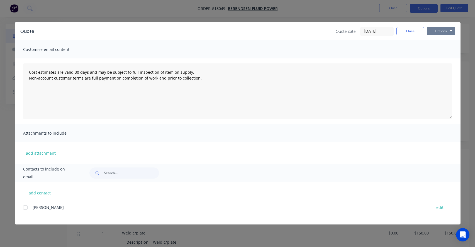
click at [441, 34] on button "Options" at bounding box center [441, 31] width 28 height 8
click at [439, 51] on button "Print" at bounding box center [445, 50] width 36 height 9
click at [442, 31] on button "Options" at bounding box center [441, 31] width 28 height 8
click at [438, 57] on button "Email" at bounding box center [445, 59] width 36 height 9
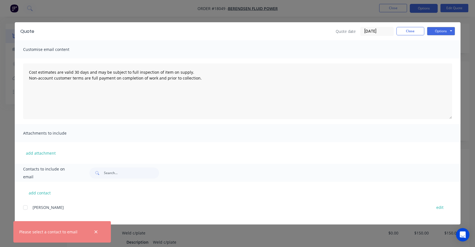
click at [24, 208] on div at bounding box center [25, 207] width 11 height 11
click at [96, 233] on icon "button" at bounding box center [96, 232] width 4 height 5
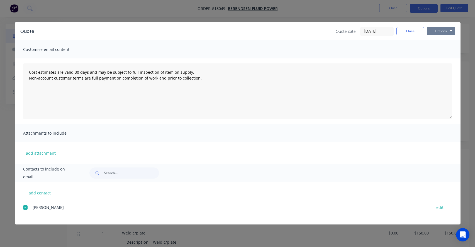
click at [439, 34] on button "Options" at bounding box center [441, 31] width 28 height 8
click at [437, 60] on button "Email" at bounding box center [445, 59] width 36 height 9
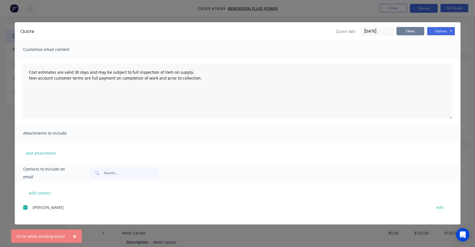
click at [413, 31] on button "Close" at bounding box center [411, 31] width 28 height 8
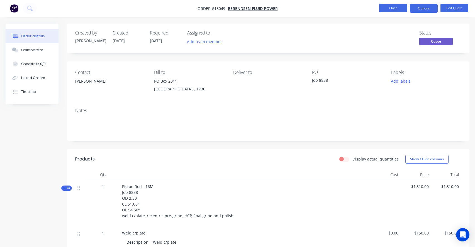
click at [399, 5] on button "Close" at bounding box center [393, 8] width 28 height 8
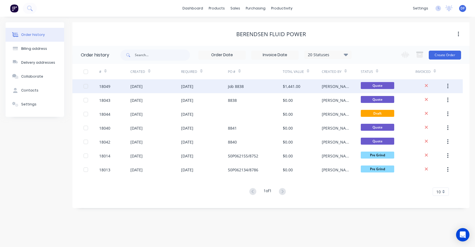
click at [450, 86] on button "button" at bounding box center [447, 86] width 13 height 10
click at [418, 109] on div "Duplicate" at bounding box center [428, 112] width 43 height 8
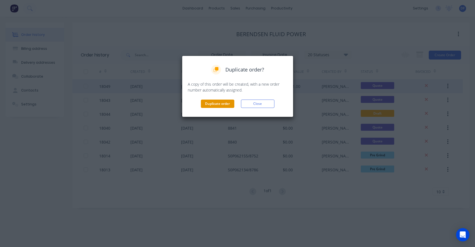
click at [209, 107] on button "Duplicate order" at bounding box center [217, 104] width 33 height 8
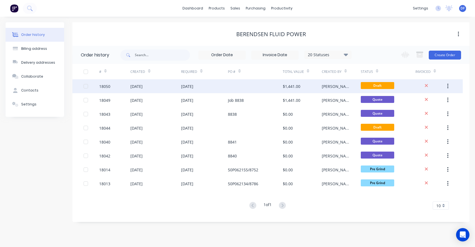
click at [193, 88] on div "[DATE]" at bounding box center [187, 87] width 12 height 6
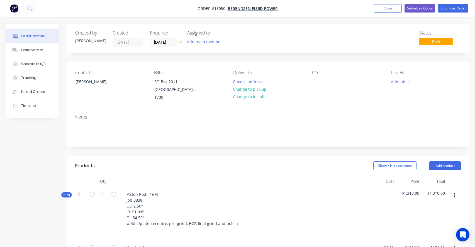
click at [323, 82] on div "PO" at bounding box center [347, 85] width 70 height 31
click at [325, 81] on div "PO" at bounding box center [347, 85] width 70 height 31
click at [319, 81] on div at bounding box center [316, 82] width 9 height 8
click at [319, 189] on div "Piston Rod - 16M Job 8838 OD 2.50" CL 51.00" OL 54.50" weld c/plate, recentre, …" at bounding box center [245, 214] width 251 height 54
drag, startPoint x: 335, startPoint y: 83, endPoint x: 310, endPoint y: 83, distance: 24.8
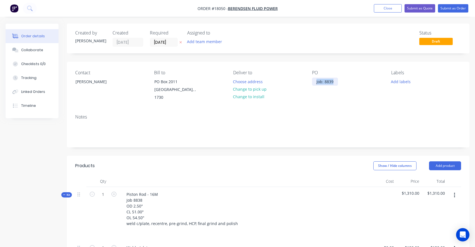
click at [310, 83] on div "Contact [PERSON_NAME] [PERSON_NAME] to PO Box 2011 [GEOGRAPHIC_DATA], , 1730 De…" at bounding box center [268, 86] width 403 height 48
copy div "Job: 8839"
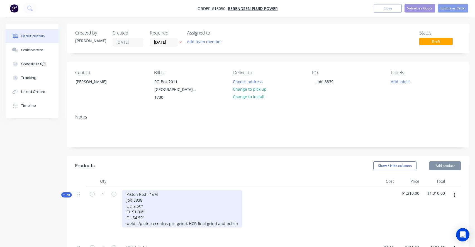
click at [167, 191] on div "Piston Rod - 16M Job 8838 OD 2.50" CL 51.00" OL 54.50" weld c/plate, recentre, …" at bounding box center [182, 209] width 120 height 37
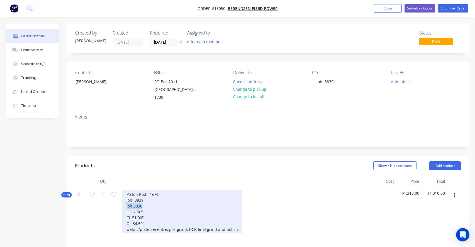
drag, startPoint x: 143, startPoint y: 199, endPoint x: 124, endPoint y: 199, distance: 18.7
click at [124, 199] on div "Piston Rod - 16M Job: 8839 Job 8838 OD 2.50" CL 51.00" OL 54.50" weld c/plate, …" at bounding box center [182, 212] width 120 height 43
click at [133, 194] on div "Piston Rod - 16M Job: 8839 OD 2.50" CL 51.00" OL 54.50" weld c/plate, recentre,…" at bounding box center [182, 209] width 120 height 37
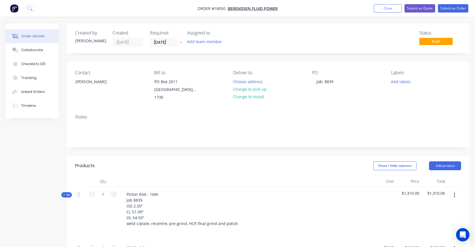
click at [256, 228] on div at bounding box center [245, 232] width 246 height 8
click at [418, 8] on button "Submit as Quote" at bounding box center [420, 8] width 31 height 8
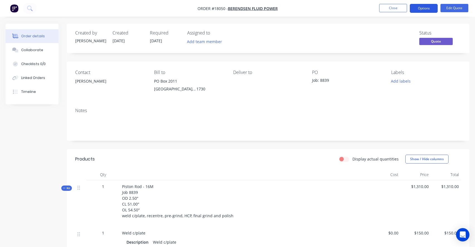
click at [425, 6] on button "Options" at bounding box center [424, 8] width 28 height 9
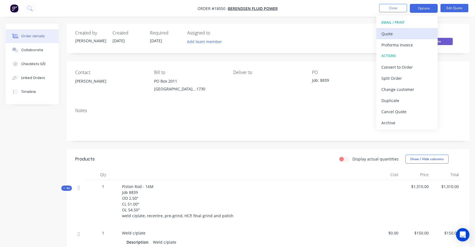
click at [393, 33] on div "Quote" at bounding box center [406, 34] width 51 height 8
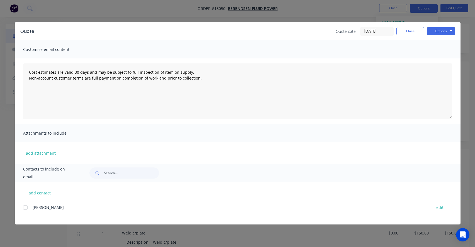
click at [25, 210] on div at bounding box center [25, 207] width 11 height 11
click at [436, 29] on button "Options" at bounding box center [441, 31] width 28 height 8
click at [436, 53] on button "Print" at bounding box center [445, 50] width 36 height 9
click at [437, 31] on button "Options" at bounding box center [441, 31] width 28 height 8
click at [433, 59] on button "Email" at bounding box center [445, 59] width 36 height 9
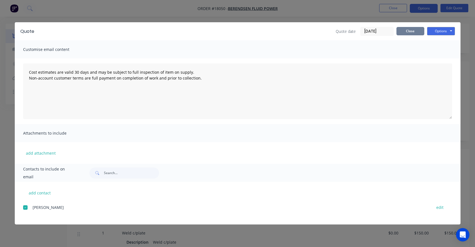
click at [405, 31] on button "Close" at bounding box center [411, 31] width 28 height 8
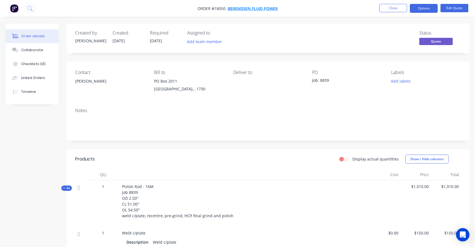
click at [237, 9] on span "Berendsen Fluid Power" at bounding box center [253, 8] width 50 height 5
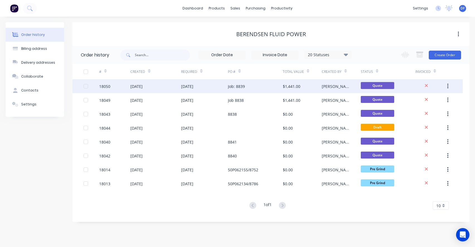
click at [186, 88] on div "[DATE]" at bounding box center [187, 87] width 12 height 6
click at [448, 87] on icon "button" at bounding box center [447, 86] width 1 height 6
click at [419, 111] on div "Duplicate" at bounding box center [428, 112] width 43 height 8
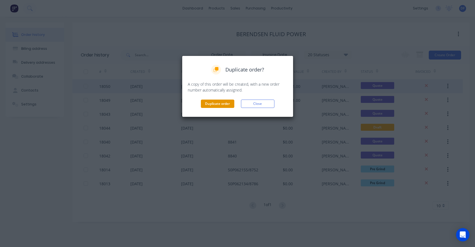
click at [204, 106] on button "Duplicate order" at bounding box center [217, 104] width 33 height 8
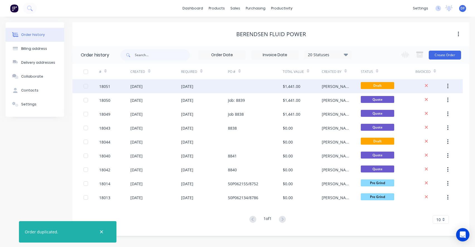
click at [253, 84] on div at bounding box center [255, 86] width 55 height 14
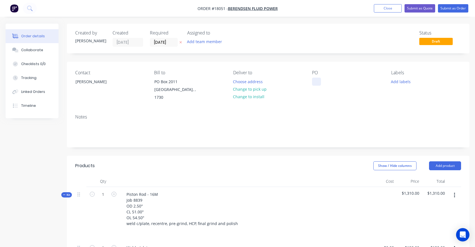
click at [317, 82] on div at bounding box center [316, 82] width 9 height 8
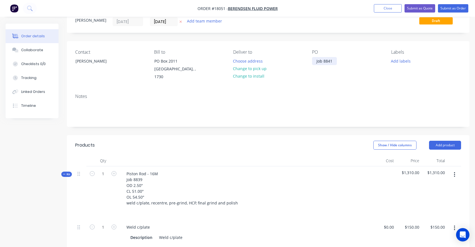
scroll to position [26, 0]
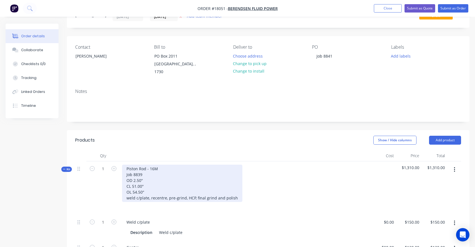
click at [152, 165] on div "Piston Rod - 16M Job 8839 OD 2.50" CL 51.00" OL 54.50" weld c/plate, recentre, …" at bounding box center [182, 183] width 120 height 37
click at [147, 170] on div "Piston Rod - [PERSON_NAME] Job 8839 OD 2.50" CL 51.00" OL 54.50" weld c/plate, …" at bounding box center [182, 183] width 120 height 37
click at [136, 174] on div "Piston Rod - [PERSON_NAME] Job 8841 OD 2.50" CL 51.00" OL 54.50" weld c/plate, …" at bounding box center [182, 183] width 120 height 37
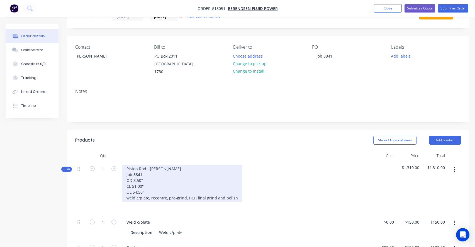
click at [136, 180] on div "Piston Rod - [PERSON_NAME] Job 8841 OD 3.50" CL 51.00" OL 54.50" weld c/plate, …" at bounding box center [182, 183] width 120 height 37
click at [136, 187] on div "Piston Rod - [PERSON_NAME] Job 8841 OD 3.50" CL 58.00" OL 54.50" weld c/plate, …" at bounding box center [182, 183] width 120 height 37
drag, startPoint x: 148, startPoint y: 192, endPoint x: 123, endPoint y: 194, distance: 25.4
click at [123, 194] on div "Piston Rod - [PERSON_NAME] Job 8841 OD 3.50" CL 58.00" OL 69.50" weld c/plate, …" at bounding box center [182, 183] width 120 height 37
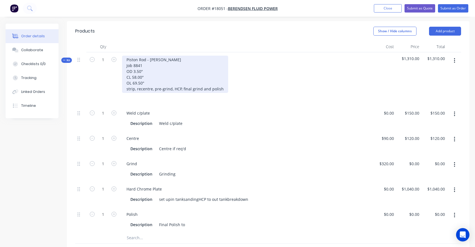
scroll to position [137, 0]
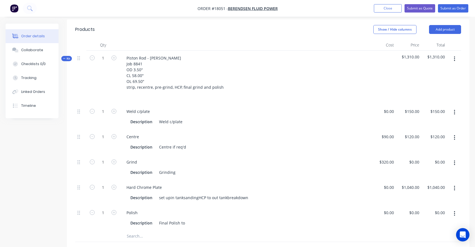
click at [455, 110] on icon "button" at bounding box center [454, 113] width 1 height 6
click at [419, 145] on div "Delete" at bounding box center [434, 149] width 43 height 8
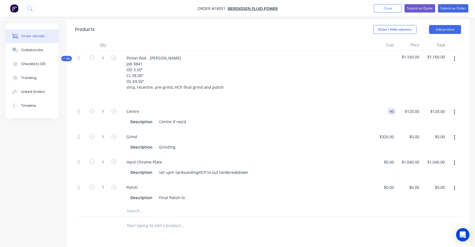
click at [383, 106] on div "90 90" at bounding box center [384, 116] width 26 height 25
type input "$105.00"
type input "140"
type input "$140.00"
type input "1"
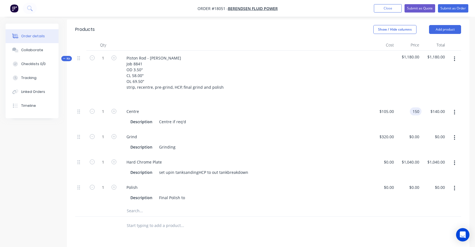
type input "$150.00"
click at [373, 136] on div "$320.00 $320.00" at bounding box center [384, 142] width 26 height 25
click at [456, 108] on button "button" at bounding box center [454, 113] width 13 height 10
click at [429, 123] on div "Duplicate" at bounding box center [434, 127] width 43 height 8
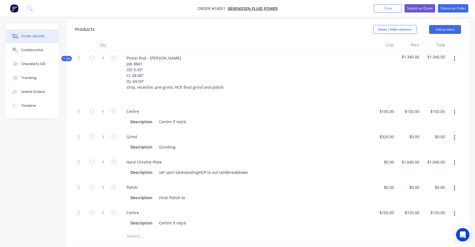
click at [80, 208] on div at bounding box center [80, 218] width 11 height 25
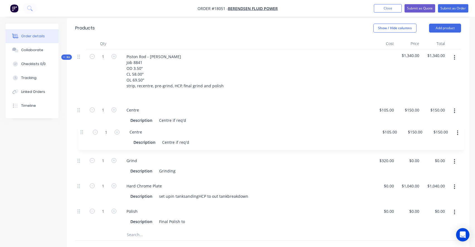
drag, startPoint x: 79, startPoint y: 208, endPoint x: 83, endPoint y: 128, distance: 79.2
click at [83, 128] on div "1 Centre Description Centre if req'd $105.00 $105.00 $150.00 $150.00 $150.00 $1…" at bounding box center [268, 166] width 386 height 127
click at [131, 132] on div "Centre" at bounding box center [132, 136] width 21 height 8
click at [164, 142] on div "Centre if req'd" at bounding box center [172, 146] width 31 height 8
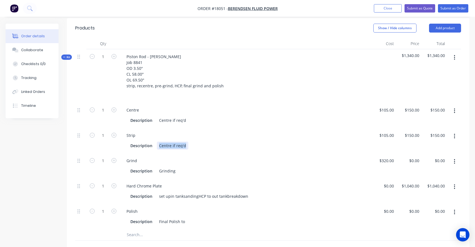
click at [164, 142] on div "Centre if req'd" at bounding box center [172, 146] width 31 height 8
click at [389, 132] on input "105" at bounding box center [391, 136] width 9 height 8
type input "$0.00"
type input "0"
type input "$0.00"
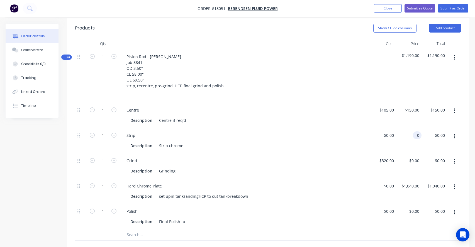
click at [408, 130] on div "0 0" at bounding box center [409, 140] width 26 height 25
type input "$250.00"
click at [356, 142] on div "Description Strip chrome" at bounding box center [244, 146] width 232 height 8
click at [385, 157] on div "320 $320.00" at bounding box center [387, 161] width 20 height 8
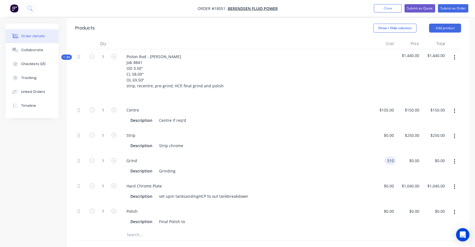
type input "$510.00"
click at [369, 161] on div "Grind Description Grinding" at bounding box center [245, 166] width 251 height 25
click at [417, 157] on input "0" at bounding box center [415, 161] width 13 height 8
type input "$0.00"
click at [373, 169] on div "$510.00 $510.00" at bounding box center [384, 166] width 26 height 25
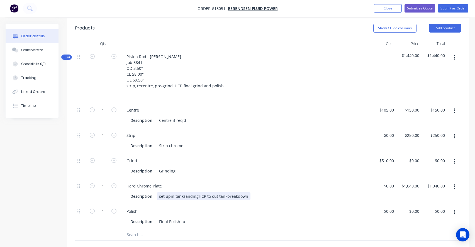
click at [359, 191] on div "Description set upin tanksandingHCP to out tankbreakdown" at bounding box center [245, 195] width 246 height 9
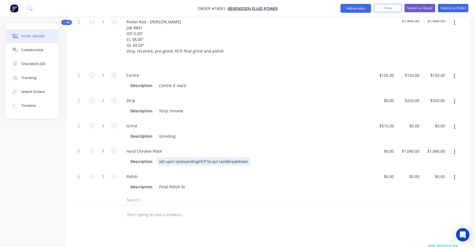
scroll to position [182, 0]
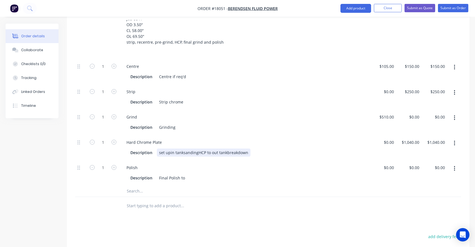
click at [169, 149] on div "set upin tanksandingHCP to out tankbreakdown" at bounding box center [204, 153] width 94 height 8
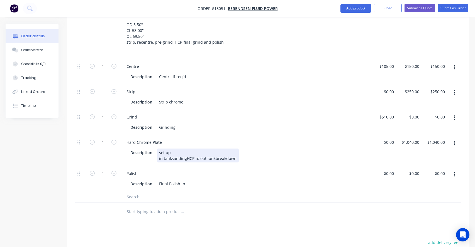
click at [171, 154] on div "set up in tanksandingHCP to out tankbreakdown" at bounding box center [198, 156] width 82 height 14
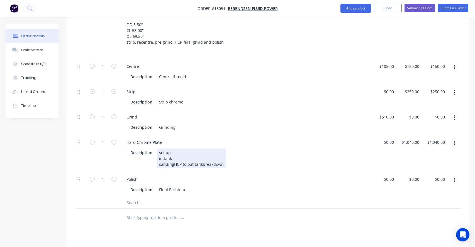
click at [173, 159] on div "set up in tank sandingHCP to out tankbreakdown" at bounding box center [191, 159] width 69 height 20
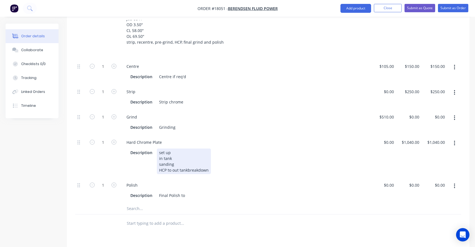
click at [187, 164] on div "set up in tank sanding HCP to out tankbreakdown" at bounding box center [184, 162] width 54 height 26
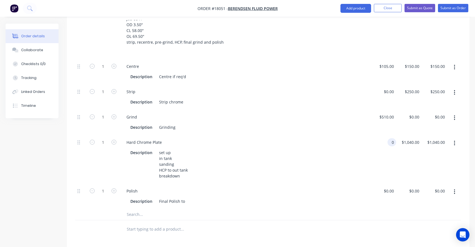
click at [389, 138] on div "0 0" at bounding box center [392, 142] width 9 height 8
type input "$0.00"
type input "0"
type input "$0.00"
click at [409, 135] on div "0 0" at bounding box center [409, 159] width 26 height 49
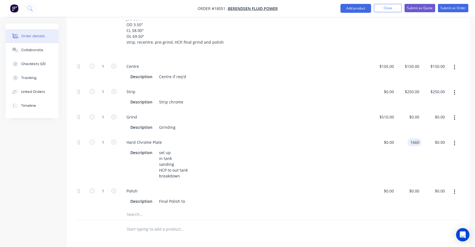
type input "$1,660.00"
click at [326, 188] on div "Polish" at bounding box center [245, 191] width 246 height 8
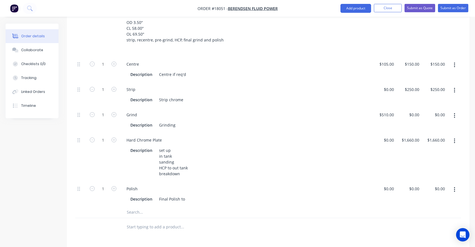
scroll to position [144, 0]
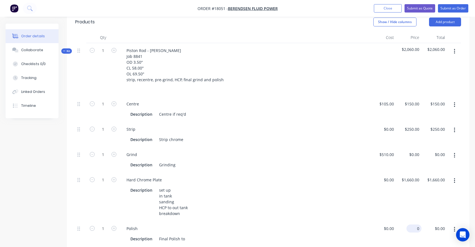
click at [417, 225] on input "0" at bounding box center [415, 229] width 13 height 8
type input "$0.001"
click at [367, 207] on div "Description set up in tank sanding HCP to out tank breakdown" at bounding box center [245, 201] width 246 height 33
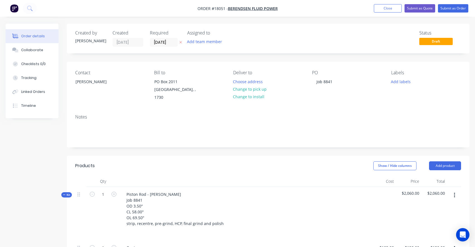
scroll to position [0, 0]
click at [423, 8] on button "Submit as Quote" at bounding box center [420, 8] width 31 height 8
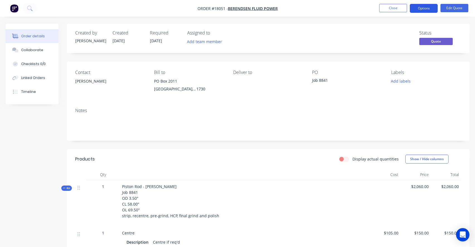
click at [425, 7] on button "Options" at bounding box center [424, 8] width 28 height 9
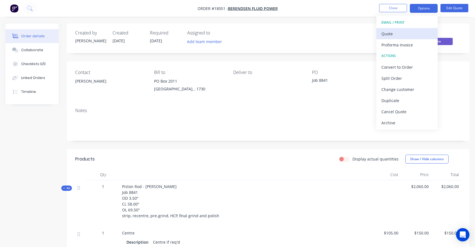
click at [403, 35] on div "Quote" at bounding box center [406, 34] width 51 height 8
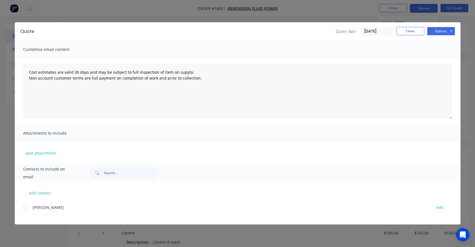
click at [24, 208] on div at bounding box center [25, 207] width 11 height 11
click at [455, 32] on div "Quote Quote date [DATE] Close Options Preview Print Email" at bounding box center [238, 31] width 446 height 18
click at [445, 32] on button "Options" at bounding box center [441, 31] width 28 height 8
click at [435, 54] on button "Print" at bounding box center [445, 50] width 36 height 9
click at [439, 31] on button "Options" at bounding box center [441, 31] width 28 height 8
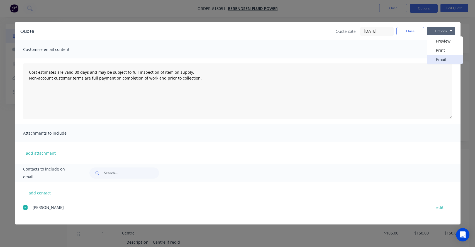
click at [437, 59] on button "Email" at bounding box center [445, 59] width 36 height 9
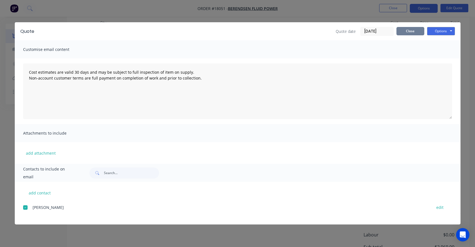
click at [404, 33] on button "Close" at bounding box center [411, 31] width 28 height 8
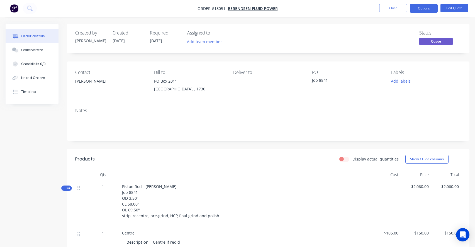
scroll to position [0, 0]
click at [393, 8] on button "Close" at bounding box center [393, 8] width 28 height 8
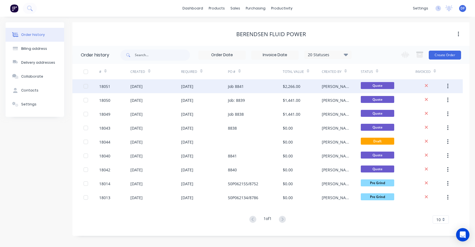
click at [447, 87] on icon "button" at bounding box center [447, 86] width 1 height 6
click at [425, 112] on div "Duplicate" at bounding box center [428, 112] width 43 height 8
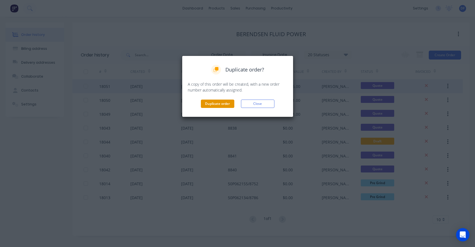
click at [218, 105] on button "Duplicate order" at bounding box center [217, 104] width 33 height 8
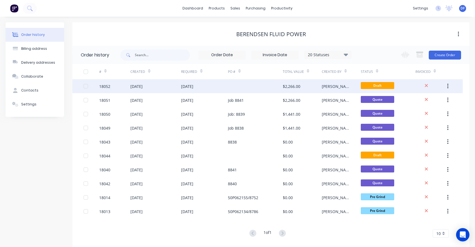
click at [189, 87] on div "[DATE]" at bounding box center [187, 87] width 12 height 6
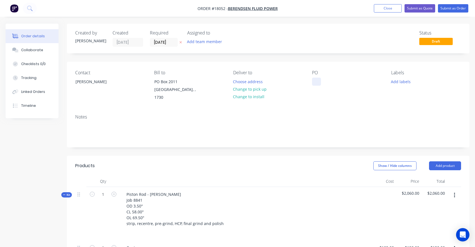
scroll to position [0, 0]
click at [312, 80] on div at bounding box center [316, 81] width 9 height 8
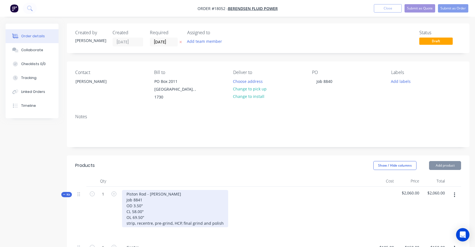
click at [142, 195] on div "Piston Rod - [PERSON_NAME] Job 8841 OD 3.50" CL 58.00" OL 69.50" strip, recentr…" at bounding box center [175, 208] width 106 height 37
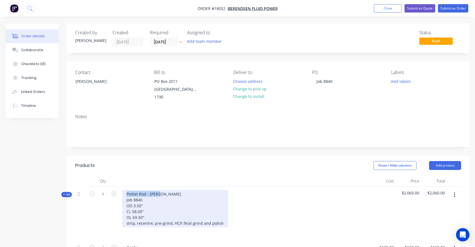
drag, startPoint x: 162, startPoint y: 188, endPoint x: 118, endPoint y: 188, distance: 44.3
click at [118, 188] on div "Kit 1 Piston Rod - [PERSON_NAME] Job 8840 OD 3.50" CL 58.00" OL 69.50" strip, r…" at bounding box center [268, 214] width 386 height 54
click at [136, 190] on div "Piston Rod - [PERSON_NAME] Job 8840 OD 3.50" CL 58.00" OL 69.50" strip, recentr…" at bounding box center [175, 208] width 106 height 37
drag, startPoint x: 146, startPoint y: 188, endPoint x: 125, endPoint y: 188, distance: 20.9
click at [125, 190] on div "Piston Rod - [PERSON_NAME] Job 8840 OD 3.50" CL 58.00" OL 69.50" strip, recentr…" at bounding box center [175, 208] width 106 height 37
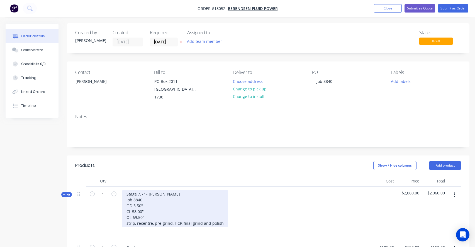
click at [141, 198] on div "Stage 7.7" - [PERSON_NAME] Job 8840 OD 3.50" CL 58.00" OL 69.50" strip, recentr…" at bounding box center [175, 208] width 106 height 37
drag, startPoint x: 139, startPoint y: 204, endPoint x: 133, endPoint y: 206, distance: 6.6
click at [133, 206] on div "Stage 7.7" - [PERSON_NAME] Job 8840 OD 7.7" approx CL 58.00" OL 69.50" strip, r…" at bounding box center [175, 208] width 106 height 37
drag, startPoint x: 132, startPoint y: 206, endPoint x: 136, endPoint y: 205, distance: 3.9
click at [136, 205] on div "Stage 7.7" - [PERSON_NAME] Job 8840 OD 7.7" approx CL 58.00" OL 69.50" strip, r…" at bounding box center [175, 208] width 106 height 37
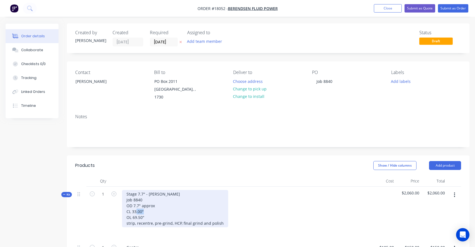
drag, startPoint x: 141, startPoint y: 213, endPoint x: 133, endPoint y: 212, distance: 8.1
click at [133, 212] on div "Stage 7.7" - [PERSON_NAME] Job 8840 OD 7.7" approx CL 33.00" OL 69.50" strip, r…" at bounding box center [175, 208] width 106 height 37
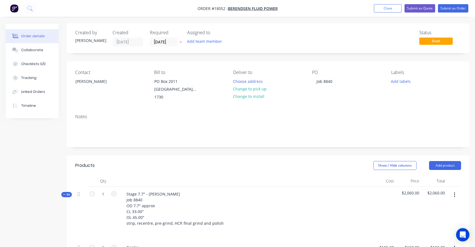
click at [259, 206] on div "Stage 7.7" - [PERSON_NAME] Job 8840 OD 7.7" approx CL 33.00" OL 45.00" strip, r…" at bounding box center [245, 214] width 251 height 54
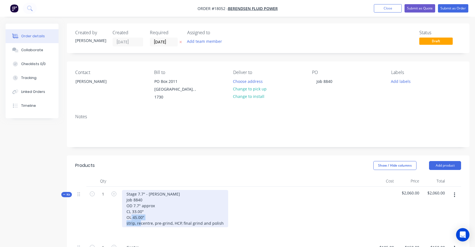
drag, startPoint x: 154, startPoint y: 217, endPoint x: 118, endPoint y: 217, distance: 35.7
click at [118, 217] on div "Kit 1 Stage 7.7" - [PERSON_NAME] Job 8840 OD 7.7" approx CL 33.00" OL 45.00" st…" at bounding box center [268, 214] width 386 height 54
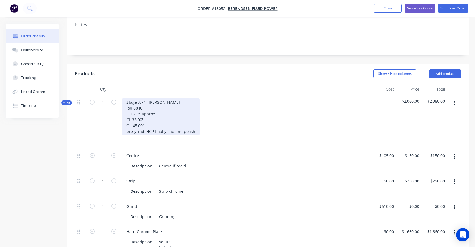
scroll to position [95, 0]
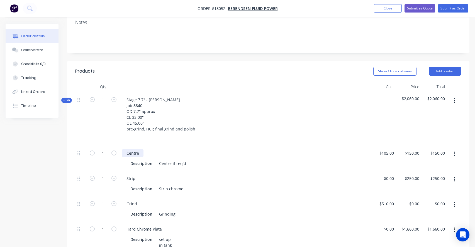
click at [128, 149] on div "Centre" at bounding box center [132, 153] width 21 height 8
drag, startPoint x: 159, startPoint y: 158, endPoint x: 257, endPoint y: 157, distance: 98.9
click at [255, 160] on div "Description Centre if req'd" at bounding box center [244, 164] width 232 height 8
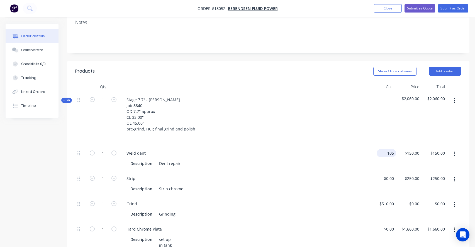
click at [383, 146] on div "105 $105.00" at bounding box center [384, 158] width 26 height 25
type input "2"
type input "$0.00"
type input "0"
type input "$0.00"
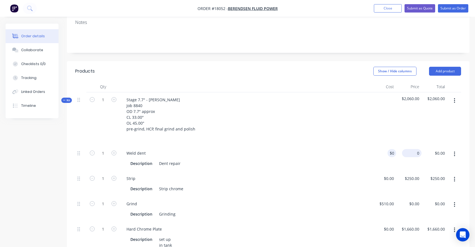
click at [407, 146] on div "0 $150.00" at bounding box center [409, 158] width 26 height 25
type input "$120.00"
click at [341, 149] on div "Weld dent" at bounding box center [245, 153] width 246 height 8
click at [456, 175] on button "button" at bounding box center [454, 180] width 13 height 10
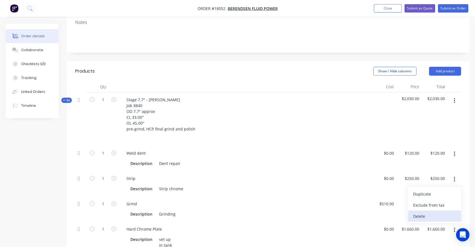
click at [421, 213] on div "Delete" at bounding box center [434, 217] width 43 height 8
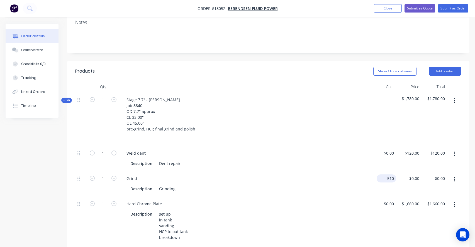
click at [383, 172] on div "510 $510.00" at bounding box center [384, 183] width 26 height 25
click at [383, 172] on div "$510.00 $510.00" at bounding box center [384, 183] width 26 height 25
click at [354, 175] on div "Grind" at bounding box center [245, 179] width 246 height 8
click at [386, 175] on div "510 $510.00" at bounding box center [387, 179] width 20 height 8
type input "$642.00"
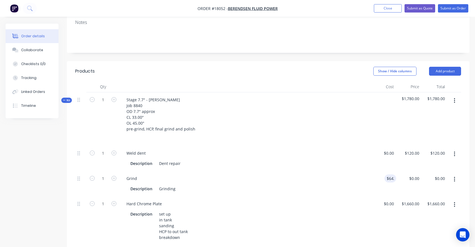
click at [341, 175] on div "Grind" at bounding box center [245, 179] width 246 height 8
click at [409, 200] on div "1660 $1,660.00" at bounding box center [410, 204] width 23 height 8
type input "$2,100.00"
click at [342, 201] on div "Hard Chrome Plate" at bounding box center [245, 204] width 246 height 8
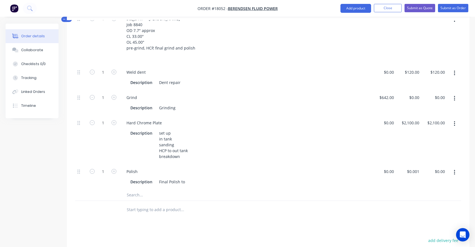
scroll to position [184, 0]
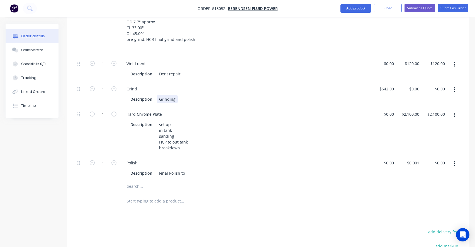
click at [160, 95] on div "Grinding" at bounding box center [167, 99] width 21 height 8
click at [454, 112] on icon "button" at bounding box center [454, 115] width 1 height 6
click at [453, 85] on button "button" at bounding box center [454, 90] width 13 height 10
click at [429, 101] on div "Duplicate" at bounding box center [434, 105] width 43 height 8
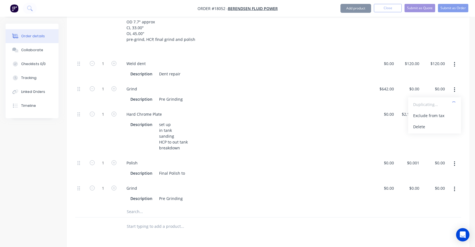
type input "$642.00"
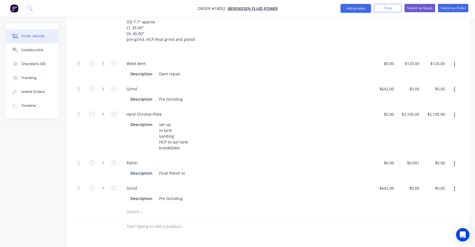
scroll to position [185, 0]
drag, startPoint x: 78, startPoint y: 182, endPoint x: 78, endPoint y: 155, distance: 27.0
click at [78, 155] on div "1 Weld dent Description Dent repair $0.00 $0.00 $120.00 $120.00 $120.00 $120.00…" at bounding box center [268, 131] width 386 height 150
click at [128, 159] on div "Grind" at bounding box center [132, 163] width 20 height 8
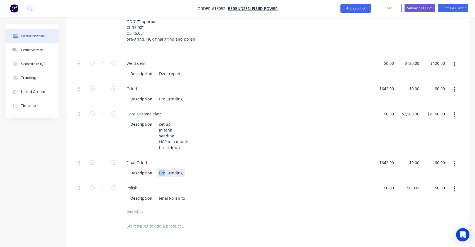
drag, startPoint x: 164, startPoint y: 167, endPoint x: 156, endPoint y: 166, distance: 7.5
click at [157, 169] on div "Pre Grinding" at bounding box center [171, 173] width 28 height 8
click at [388, 159] on input "642" at bounding box center [387, 163] width 17 height 8
type input "$0.00"
click at [340, 169] on div "Description Final Grinding" at bounding box center [244, 173] width 232 height 8
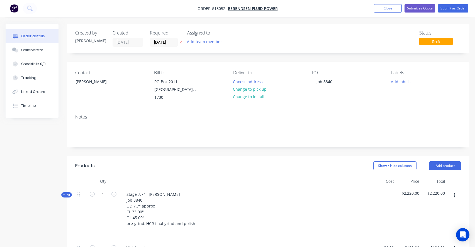
scroll to position [0, 0]
click at [418, 7] on button "Submit as Quote" at bounding box center [420, 8] width 31 height 8
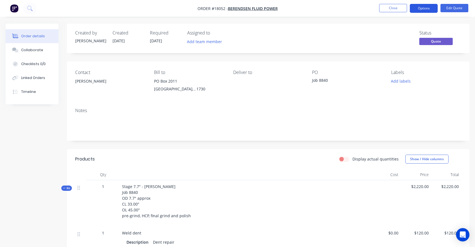
click at [424, 10] on button "Options" at bounding box center [424, 8] width 28 height 9
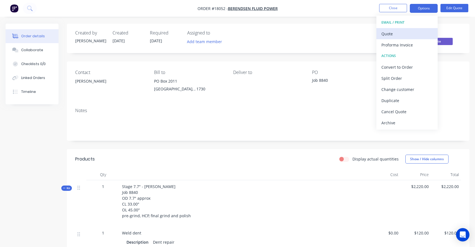
click at [409, 37] on div "Quote" at bounding box center [406, 34] width 51 height 8
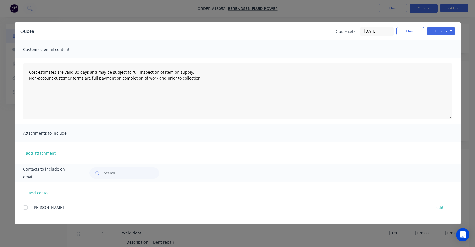
click at [28, 209] on div at bounding box center [25, 207] width 11 height 11
click at [443, 31] on button "Options" at bounding box center [441, 31] width 28 height 8
click at [441, 52] on button "Print" at bounding box center [445, 50] width 36 height 9
click at [172, 80] on textarea "Cost estimates are valid 30 days and may be subject to full inspection of item …" at bounding box center [237, 92] width 429 height 56
click at [45, 48] on span "Customise email content" at bounding box center [53, 50] width 61 height 8
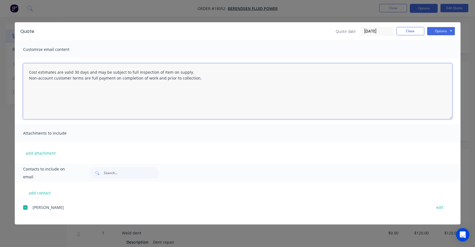
click at [52, 85] on textarea "Cost estimates are valid 30 days and may be subject to full inspection of item …" at bounding box center [237, 92] width 429 height 56
drag, startPoint x: 201, startPoint y: 79, endPoint x: 40, endPoint y: 67, distance: 161.0
click at [40, 67] on textarea "Cost estimates are valid 30 days and may be subject to full inspection of item …" at bounding box center [237, 92] width 429 height 56
click at [446, 32] on button "Options" at bounding box center [441, 31] width 28 height 8
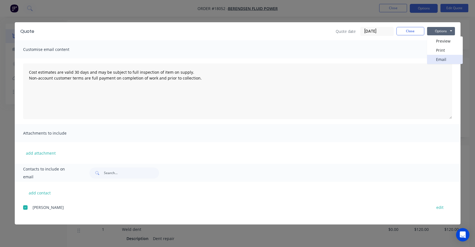
click at [438, 61] on button "Email" at bounding box center [445, 59] width 36 height 9
click at [447, 31] on button "Options" at bounding box center [441, 31] width 28 height 8
click at [441, 62] on button "Email" at bounding box center [445, 59] width 36 height 9
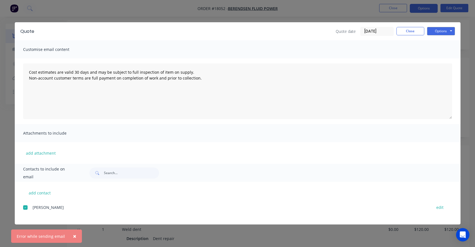
click at [73, 238] on span "×" at bounding box center [74, 237] width 3 height 8
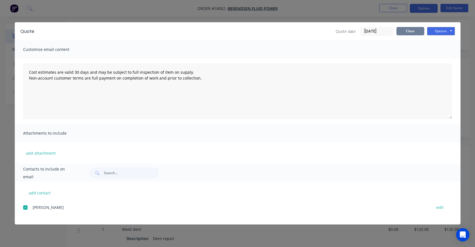
click at [412, 32] on button "Close" at bounding box center [411, 31] width 28 height 8
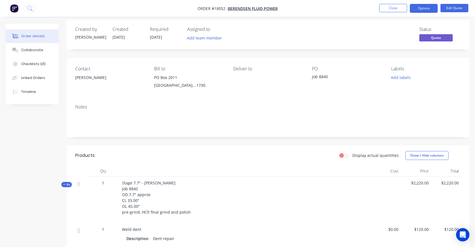
click at [83, 76] on div "[PERSON_NAME]" at bounding box center [110, 78] width 70 height 8
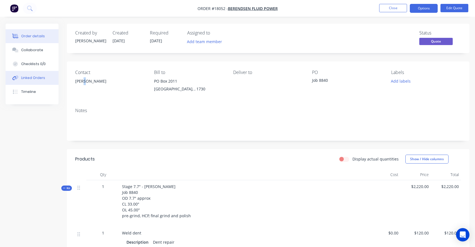
scroll to position [0, 0]
click at [391, 6] on button "Close" at bounding box center [393, 8] width 28 height 8
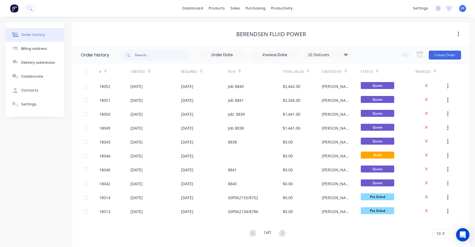
click at [293, 34] on div "Berendsen Fluid Power" at bounding box center [271, 34] width 70 height 7
click at [29, 88] on button "Contacts" at bounding box center [35, 91] width 59 height 14
select select "AU"
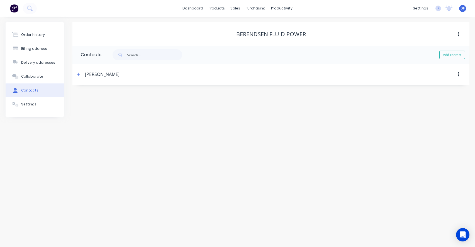
click at [100, 75] on div "[PERSON_NAME]" at bounding box center [102, 74] width 35 height 7
click at [78, 75] on icon "button" at bounding box center [78, 74] width 3 height 4
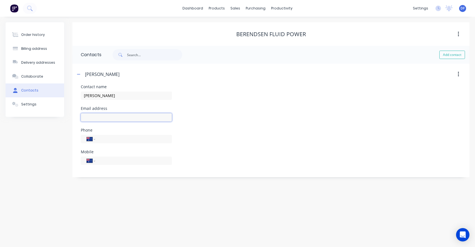
paste input "[EMAIL_ADDRESS][DOMAIN_NAME]"
type input "[EMAIL_ADDRESS][DOMAIN_NAME]"
click at [277, 131] on div "Phone International [GEOGRAPHIC_DATA] [GEOGRAPHIC_DATA] [GEOGRAPHIC_DATA] [GEOG…" at bounding box center [271, 139] width 380 height 22
click at [105, 161] on input "tel" at bounding box center [132, 161] width 67 height 6
paste input "0403 579 759"
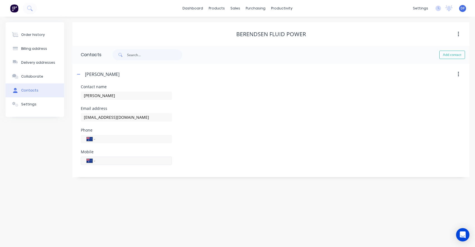
type input "0403 579 759"
paste input "[PHONE_NUMBER]"
type input "[PHONE_NUMBER]"
click at [257, 135] on div "Phone International [GEOGRAPHIC_DATA] [GEOGRAPHIC_DATA] [GEOGRAPHIC_DATA] [GEOG…" at bounding box center [271, 139] width 380 height 22
click at [458, 73] on icon "button" at bounding box center [458, 74] width 1 height 5
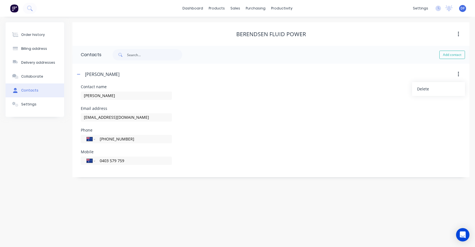
click at [458, 73] on icon "button" at bounding box center [458, 74] width 1 height 5
click at [453, 60] on div "Add contact" at bounding box center [285, 55] width 368 height 18
click at [448, 54] on button "Add contact" at bounding box center [452, 55] width 26 height 8
select select "AU"
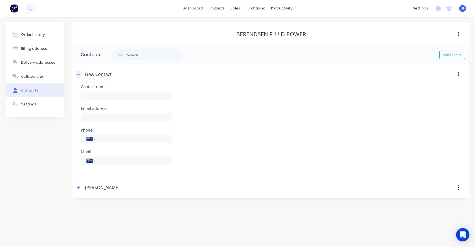
click at [79, 73] on icon "button" at bounding box center [78, 74] width 3 height 4
click at [92, 101] on header "[PERSON_NAME]" at bounding box center [270, 95] width 397 height 21
click at [78, 96] on icon "button" at bounding box center [78, 95] width 3 height 4
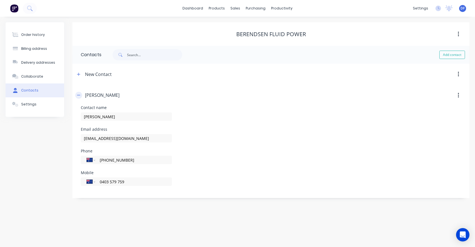
click at [78, 96] on icon "button" at bounding box center [78, 95] width 3 height 4
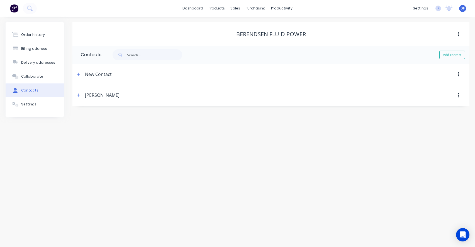
click at [251, 39] on div "Berendsen Fluid Power" at bounding box center [270, 34] width 397 height 10
click at [235, 9] on div "sales" at bounding box center [235, 8] width 15 height 8
click at [251, 26] on div "Sales Orders" at bounding box center [256, 26] width 23 height 5
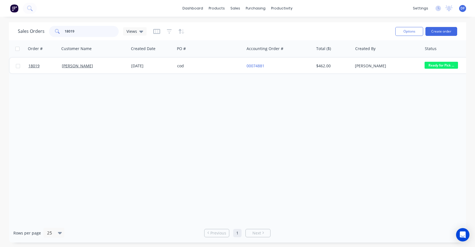
click at [87, 30] on input "18019" at bounding box center [92, 31] width 54 height 11
type input "bere"
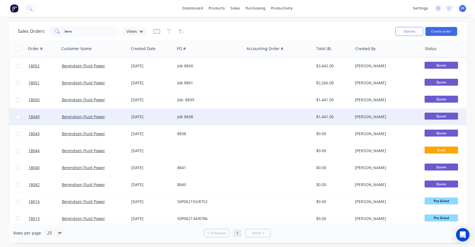
click at [442, 113] on div "Quote" at bounding box center [449, 117] width 55 height 17
click at [360, 117] on div "[PERSON_NAME]" at bounding box center [386, 117] width 62 height 6
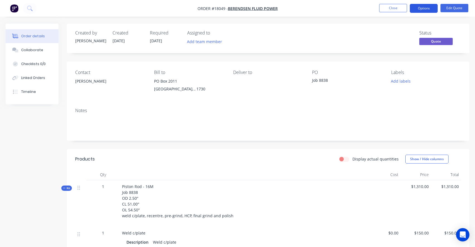
click at [422, 10] on button "Options" at bounding box center [424, 8] width 28 height 9
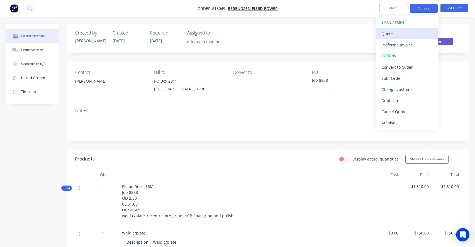
click at [409, 38] on div "Quote" at bounding box center [406, 34] width 51 height 8
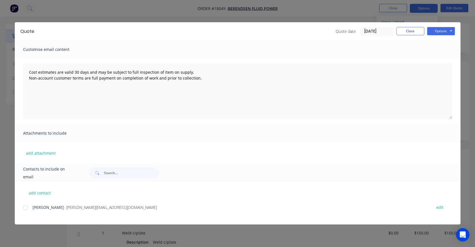
click at [81, 205] on span "- [PERSON_NAME][EMAIL_ADDRESS][DOMAIN_NAME]" at bounding box center [110, 207] width 93 height 5
click at [28, 211] on div at bounding box center [25, 207] width 11 height 11
click at [442, 33] on button "Options" at bounding box center [441, 31] width 28 height 8
click at [438, 60] on button "Email" at bounding box center [445, 59] width 36 height 9
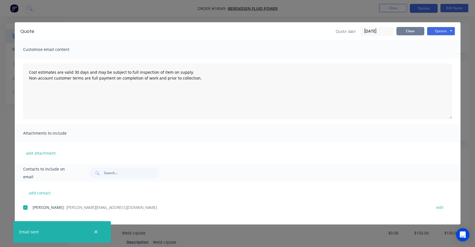
click at [414, 33] on button "Close" at bounding box center [411, 31] width 28 height 8
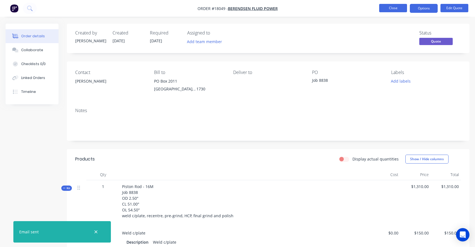
click at [392, 8] on button "Close" at bounding box center [393, 8] width 28 height 8
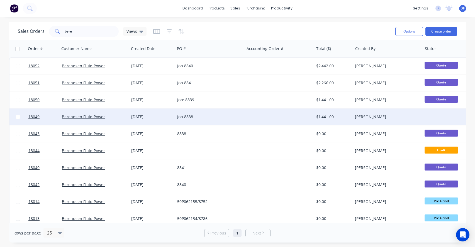
click at [386, 118] on div "[PERSON_NAME]" at bounding box center [386, 117] width 62 height 6
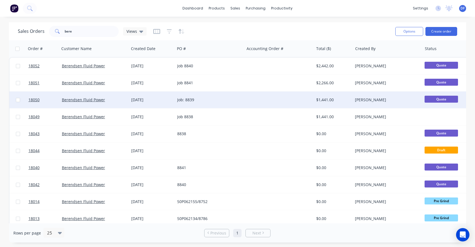
click at [313, 98] on div at bounding box center [278, 100] width 69 height 17
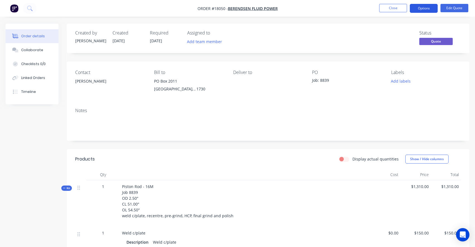
click at [425, 8] on button "Options" at bounding box center [424, 8] width 28 height 9
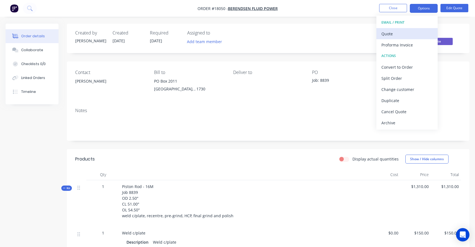
click at [408, 34] on div "Quote" at bounding box center [406, 34] width 51 height 8
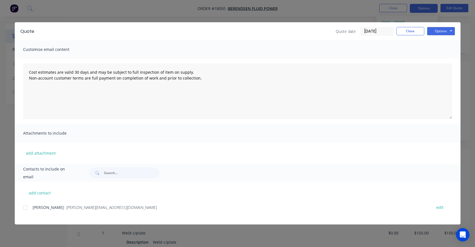
click at [25, 210] on div at bounding box center [25, 207] width 11 height 11
click at [440, 31] on button "Options" at bounding box center [441, 31] width 28 height 8
click at [438, 62] on button "Email" at bounding box center [445, 59] width 36 height 9
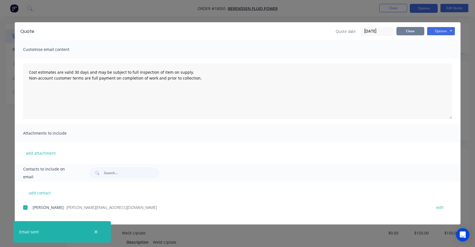
click at [410, 31] on button "Close" at bounding box center [411, 31] width 28 height 8
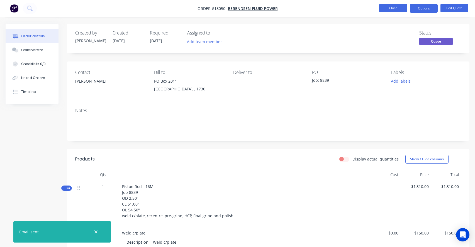
click at [396, 10] on button "Close" at bounding box center [393, 8] width 28 height 8
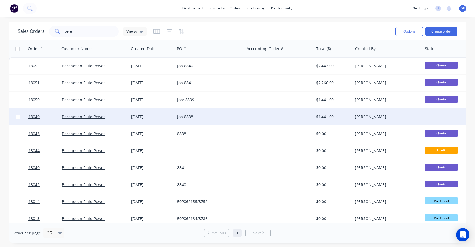
click at [360, 118] on div "[PERSON_NAME]" at bounding box center [386, 117] width 62 height 6
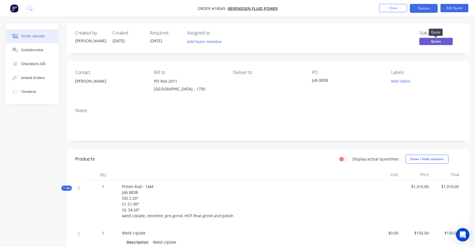
click at [431, 42] on span "Quote" at bounding box center [435, 41] width 33 height 7
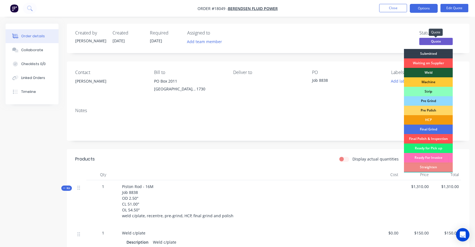
click at [431, 40] on span "Quote" at bounding box center [435, 41] width 33 height 7
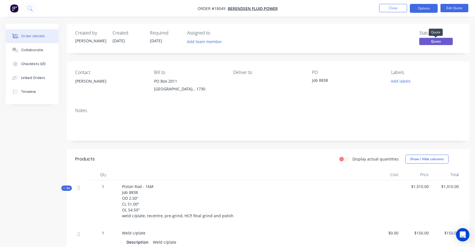
click at [436, 39] on span "Quote" at bounding box center [435, 41] width 33 height 7
click at [382, 37] on div "Status Quote" at bounding box center [352, 38] width 218 height 16
click at [427, 5] on button "Options" at bounding box center [424, 8] width 28 height 9
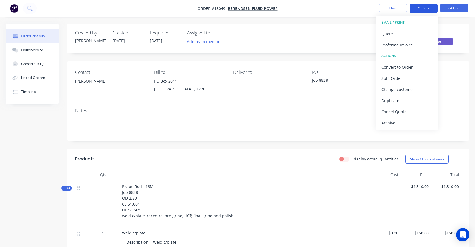
click at [427, 5] on button "Options" at bounding box center [424, 8] width 28 height 9
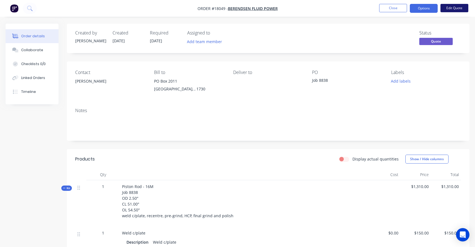
click at [459, 7] on button "Edit Quote" at bounding box center [455, 8] width 28 height 8
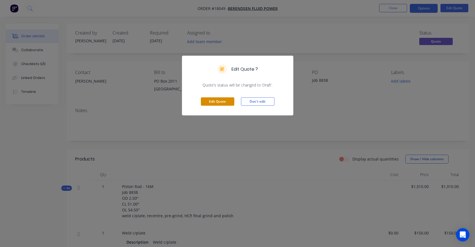
click at [211, 101] on button "Edit Quote" at bounding box center [217, 102] width 33 height 8
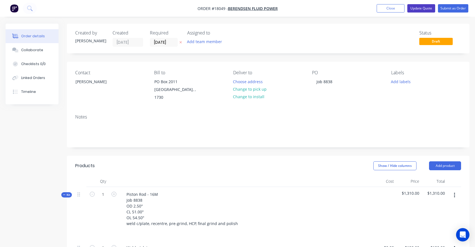
click at [420, 10] on button "Update Quote" at bounding box center [421, 8] width 28 height 8
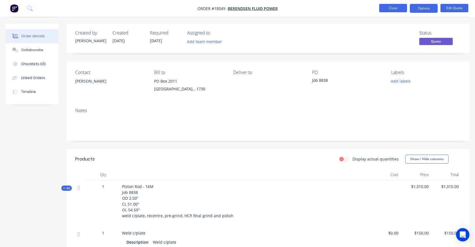
click at [391, 9] on button "Close" at bounding box center [393, 8] width 28 height 8
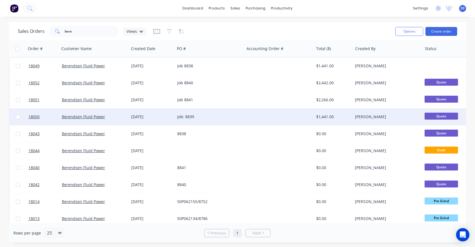
scroll to position [0, 0]
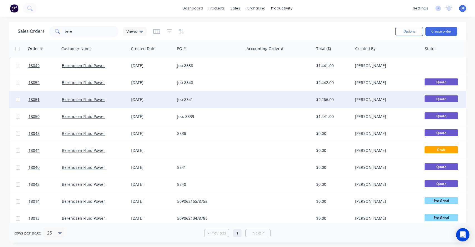
click at [385, 99] on div "[PERSON_NAME]" at bounding box center [386, 100] width 62 height 6
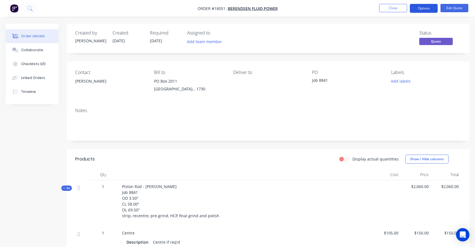
click at [425, 7] on button "Options" at bounding box center [424, 8] width 28 height 9
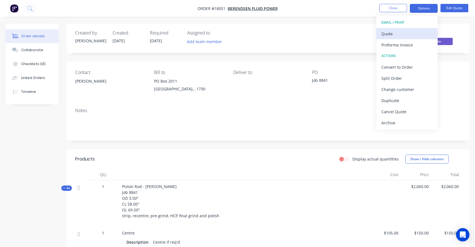
click at [413, 33] on div "Quote" at bounding box center [406, 34] width 51 height 8
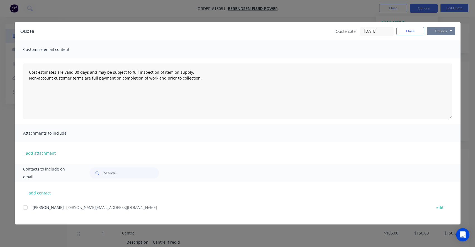
click at [441, 33] on button "Options" at bounding box center [441, 31] width 28 height 8
drag, startPoint x: 440, startPoint y: 58, endPoint x: 58, endPoint y: 188, distance: 403.7
click at [28, 209] on div at bounding box center [25, 207] width 11 height 11
click at [445, 33] on button "Options" at bounding box center [441, 31] width 28 height 8
click at [446, 58] on button "Email" at bounding box center [445, 59] width 36 height 9
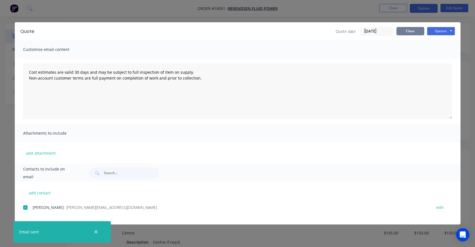
click at [413, 31] on button "Close" at bounding box center [411, 31] width 28 height 8
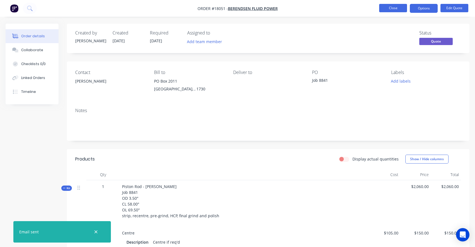
click at [394, 8] on button "Close" at bounding box center [393, 8] width 28 height 8
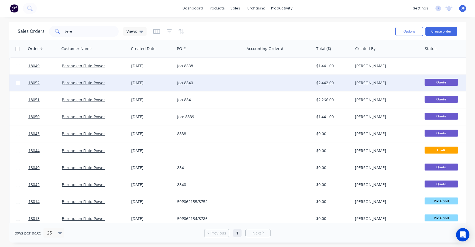
click at [335, 85] on div "$2,442.00" at bounding box center [332, 83] width 33 height 6
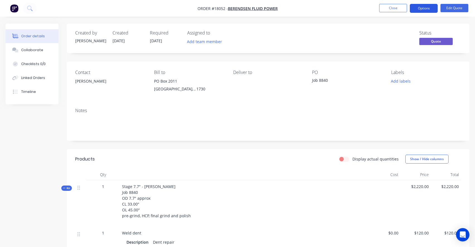
click at [425, 9] on button "Options" at bounding box center [424, 8] width 28 height 9
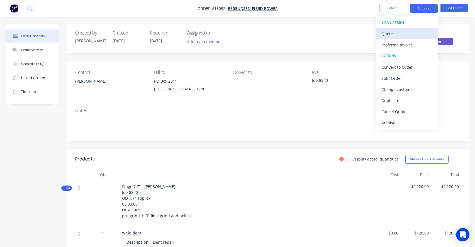
click at [416, 35] on div "Quote" at bounding box center [406, 34] width 51 height 8
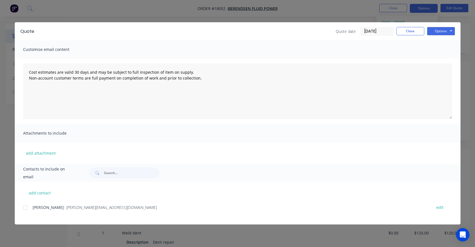
click at [25, 210] on div at bounding box center [25, 207] width 11 height 11
click at [442, 31] on button "Options" at bounding box center [441, 31] width 28 height 8
click at [444, 58] on button "Email" at bounding box center [445, 59] width 36 height 9
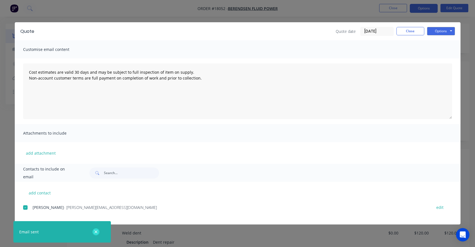
click at [95, 232] on icon "button" at bounding box center [96, 232] width 4 height 5
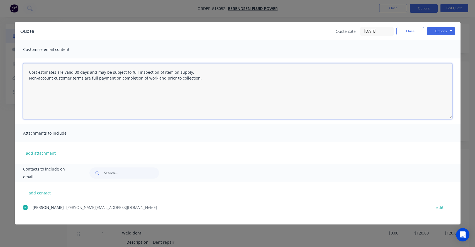
drag, startPoint x: 202, startPoint y: 79, endPoint x: 6, endPoint y: 60, distance: 196.2
click at [6, 60] on div "Quote Quote date [DATE] Close Options Preview Print Email Customise email conte…" at bounding box center [237, 123] width 475 height 247
click at [409, 32] on button "Close" at bounding box center [411, 31] width 28 height 8
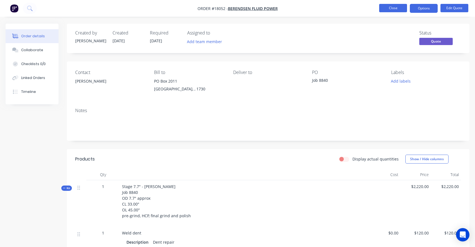
click at [393, 8] on button "Close" at bounding box center [393, 8] width 28 height 8
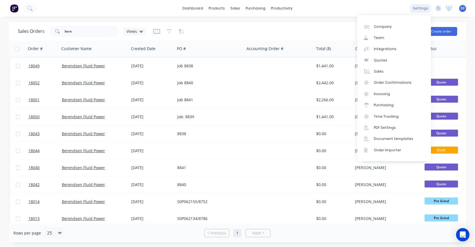
click at [421, 8] on div "settings" at bounding box center [420, 8] width 21 height 8
click at [384, 139] on div "Document templates" at bounding box center [393, 139] width 39 height 5
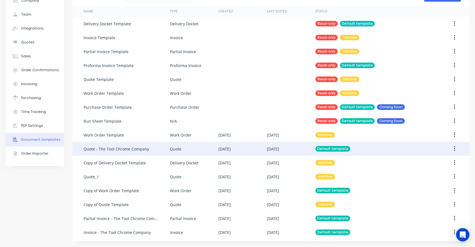
click at [103, 152] on div "Quote - The Tool Chrome Company" at bounding box center [127, 149] width 86 height 14
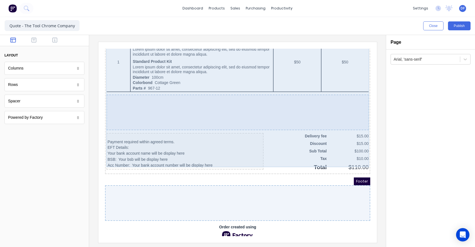
scroll to position [382, 0]
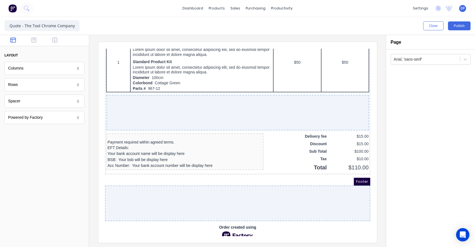
click at [136, 183] on div at bounding box center [230, 197] width 265 height 36
click at [123, 179] on div at bounding box center [230, 197] width 265 height 36
click at [123, 187] on div at bounding box center [230, 197] width 265 height 36
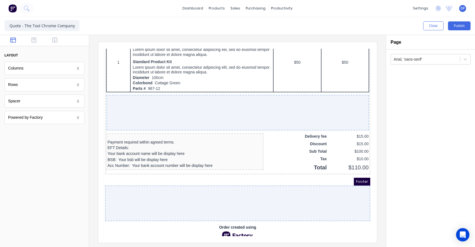
click at [130, 179] on div at bounding box center [230, 197] width 265 height 36
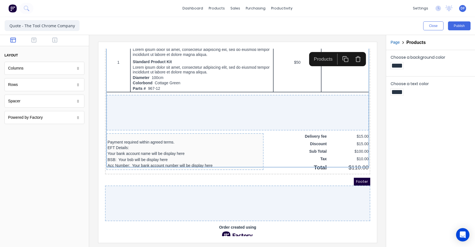
scroll to position [0, 0]
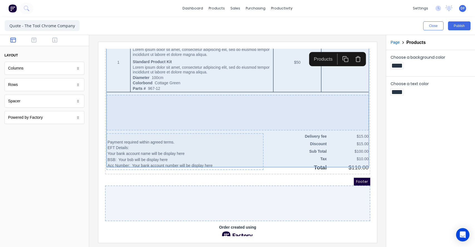
click at [140, 88] on div at bounding box center [230, 106] width 262 height 36
click at [138, 88] on div at bounding box center [230, 106] width 262 height 36
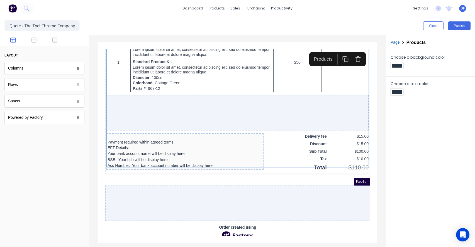
click at [48, 166] on div at bounding box center [44, 189] width 89 height 115
click at [55, 40] on icon "button" at bounding box center [54, 40] width 5 height 5
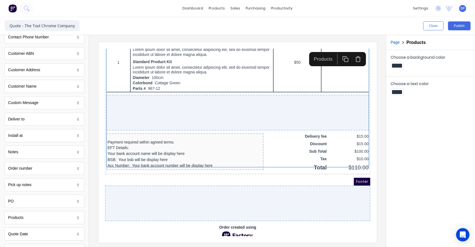
scroll to position [242, 0]
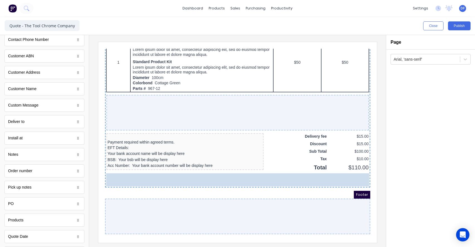
drag, startPoint x: 47, startPoint y: 157, endPoint x: 128, endPoint y: 181, distance: 84.6
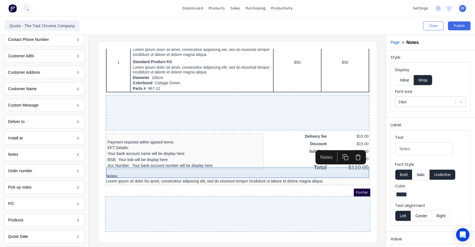
click at [116, 169] on div "Notes: Lorem ipsum sit dolor kis amet, consectetur adipscing elit, sed do eiusm…" at bounding box center [230, 172] width 263 height 11
click at [124, 167] on div "Notes: Lorem ipsum sit dolor kis amet, consectetur adipscing elit, sed do eiusm…" at bounding box center [230, 172] width 263 height 11
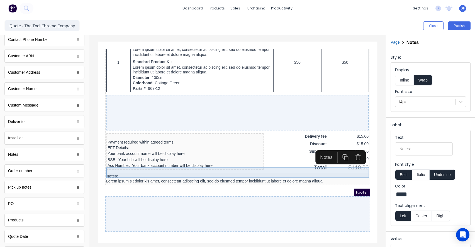
click at [132, 167] on div "Notes: Lorem ipsum sit dolor kis amet, consectetur adipscing elit, sed do eiusm…" at bounding box center [230, 172] width 263 height 11
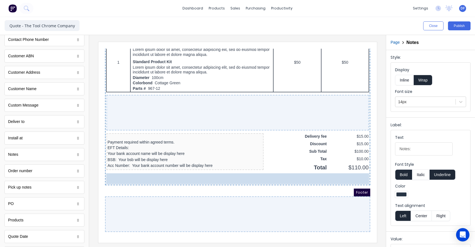
drag, startPoint x: 107, startPoint y: 169, endPoint x: 47, endPoint y: 170, distance: 60.2
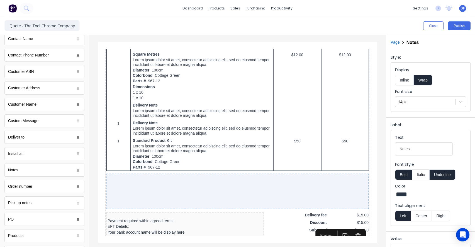
scroll to position [222, 0]
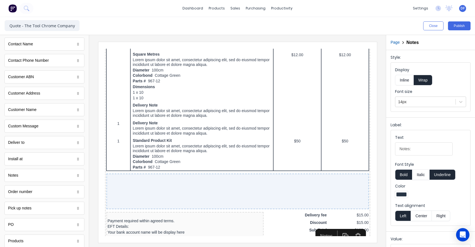
click at [48, 126] on div "Custom Message" at bounding box center [44, 126] width 80 height 13
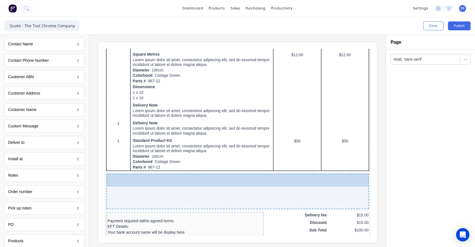
drag, startPoint x: 75, startPoint y: 127, endPoint x: 174, endPoint y: 186, distance: 115.9
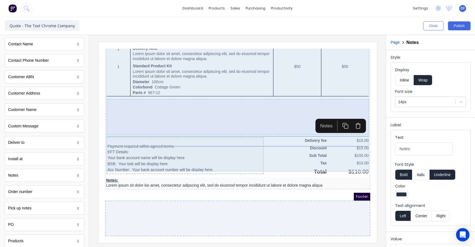
scroll to position [380, 0]
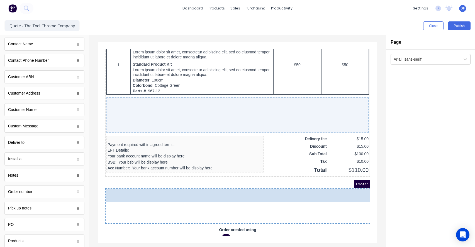
drag, startPoint x: 26, startPoint y: 179, endPoint x: 104, endPoint y: 200, distance: 81.2
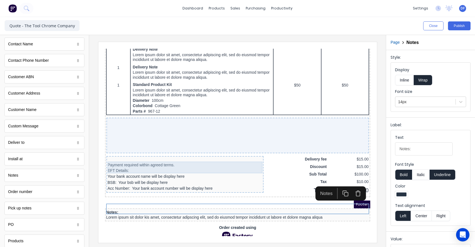
scroll to position [0, 0]
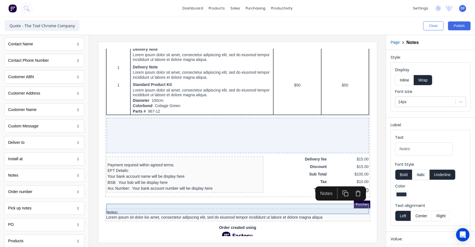
click at [116, 204] on div "Notes: Lorem ipsum sit dolor kis amet, consectetur adipscing elit, sed do eiusm…" at bounding box center [230, 208] width 263 height 11
click at [324, 207] on div "Notes: Lorem ipsum sit dolor kis amet, consectetur adipscing elit, sed do eiusm…" at bounding box center [230, 208] width 263 height 11
click at [315, 203] on div "Notes: Lorem ipsum sit dolor kis amet, consectetur adipscing elit, sed do eiusm…" at bounding box center [230, 208] width 263 height 11
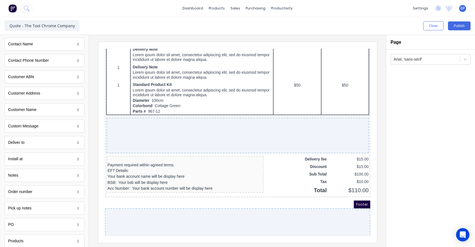
scroll to position [348, 0]
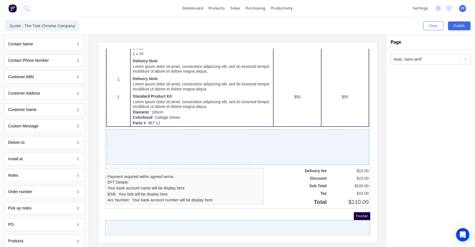
click at [453, 165] on div "Arial, 'sans-serif'" at bounding box center [430, 149] width 89 height 198
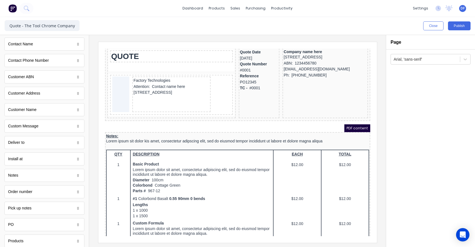
scroll to position [0, 0]
click at [428, 27] on button "Close" at bounding box center [433, 25] width 20 height 9
